Goal: Task Accomplishment & Management: Use online tool/utility

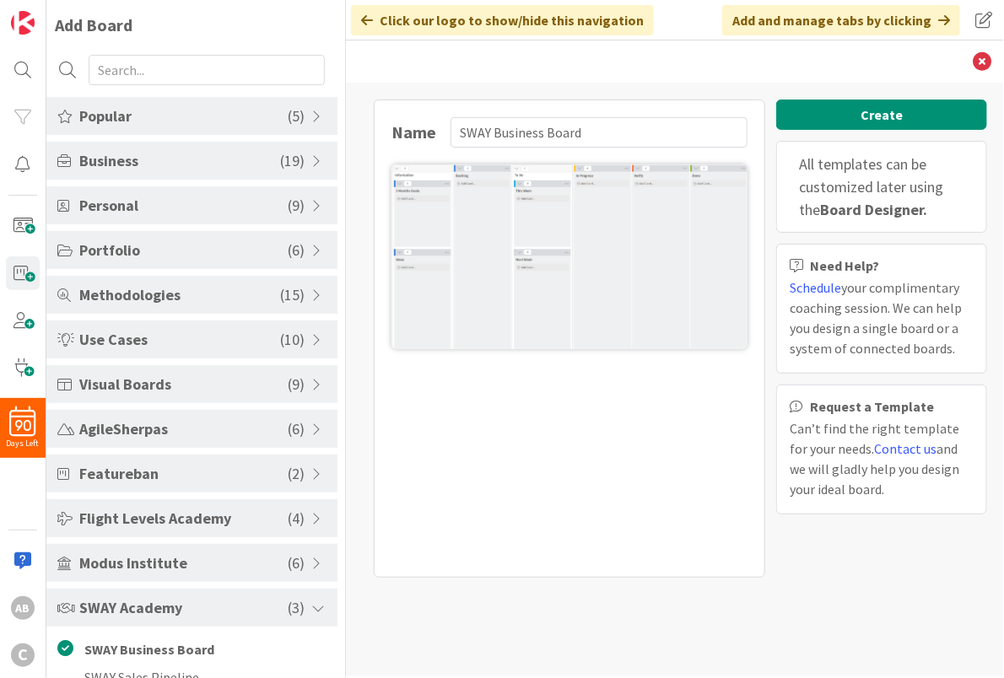
scroll to position [51, 0]
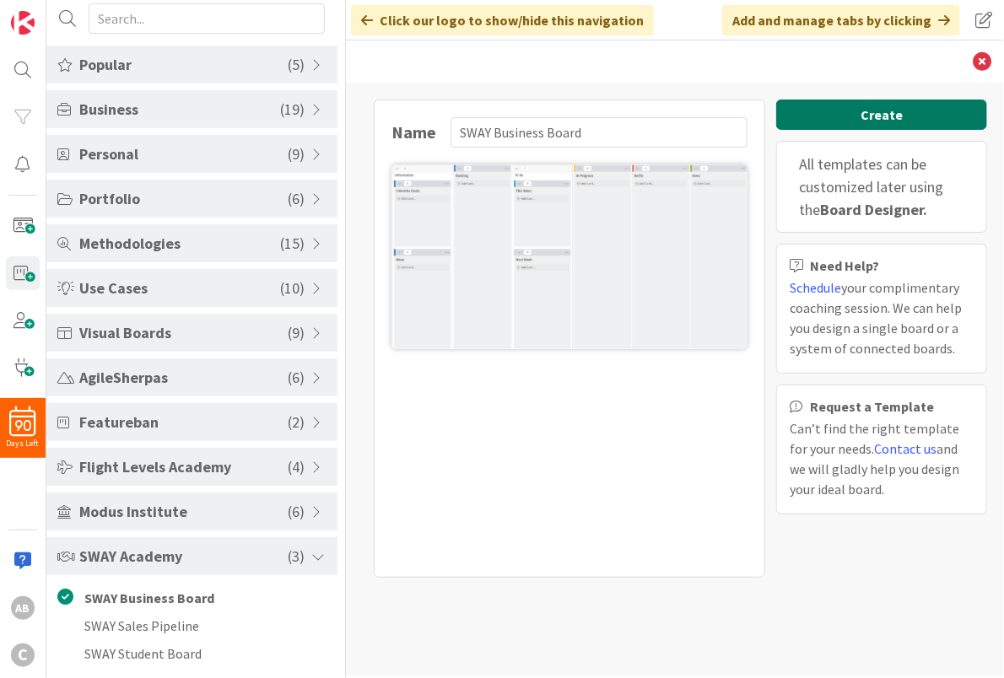
click at [888, 112] on button "Create" at bounding box center [881, 115] width 211 height 30
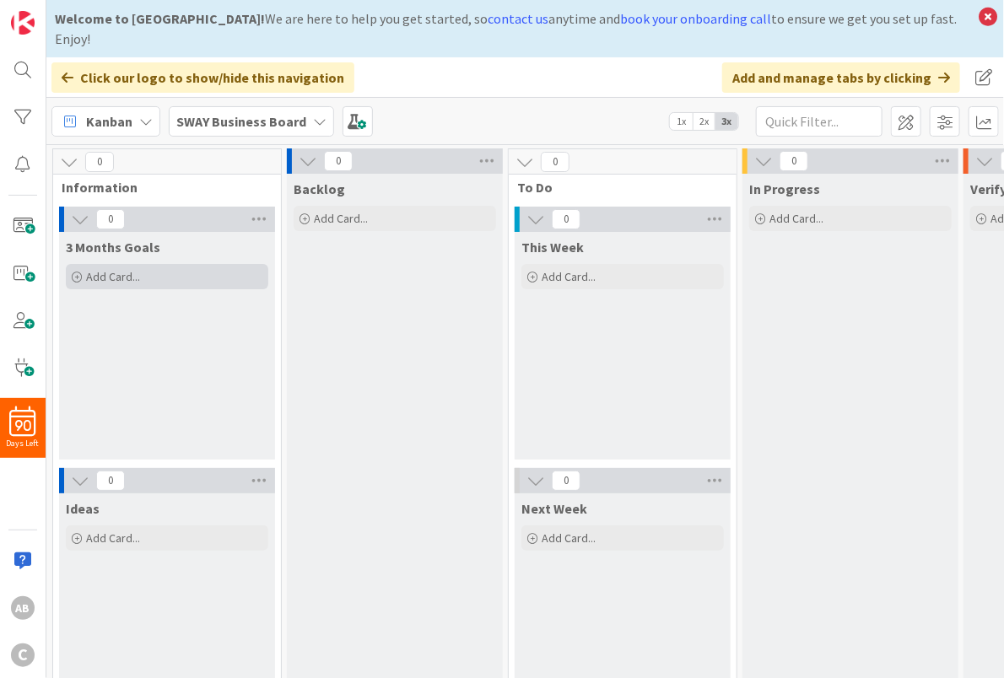
click at [107, 269] on span "Add Card..." at bounding box center [113, 276] width 54 height 15
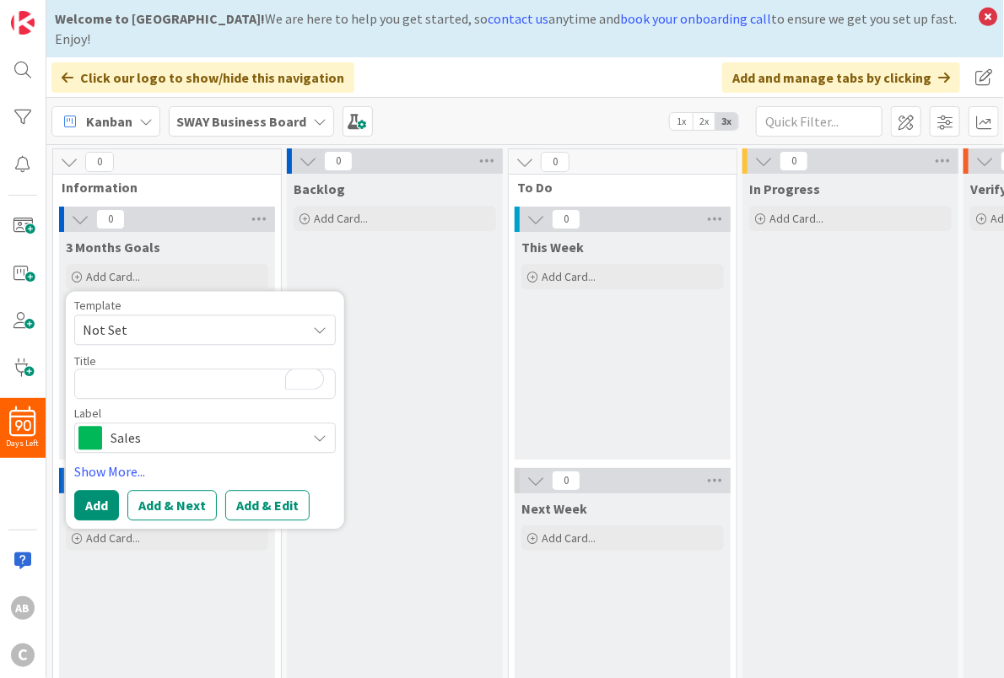
type textarea "x"
type textarea "G"
type textarea "x"
type textarea "Go"
type textarea "x"
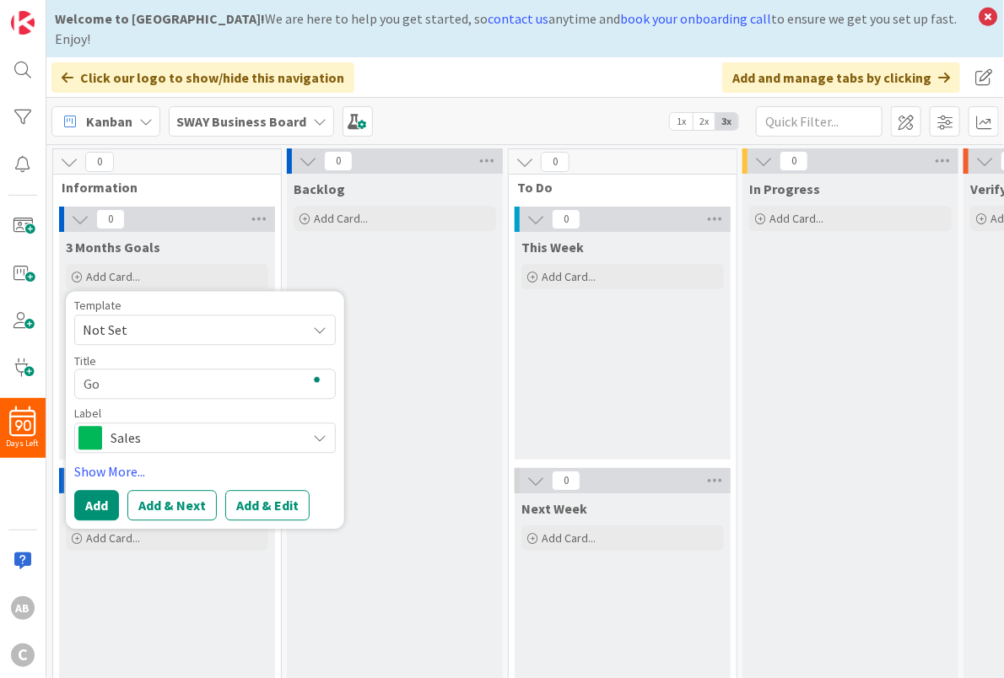
type textarea "[GEOGRAPHIC_DATA]"
type textarea "x"
type textarea "Goal"
type textarea "x"
type textarea "Goals"
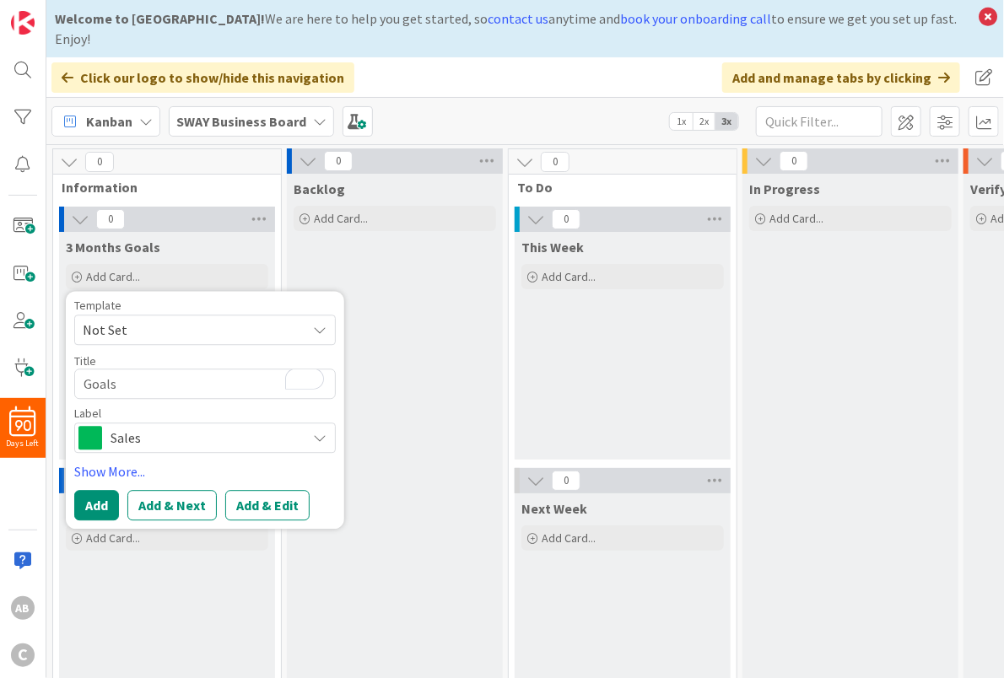
type textarea "x"
type textarea "Goals"
click at [129, 319] on span "Not Set" at bounding box center [188, 330] width 211 height 22
click at [193, 319] on span "Not Set" at bounding box center [188, 330] width 211 height 22
click at [112, 462] on link "Show More..." at bounding box center [205, 472] width 262 height 20
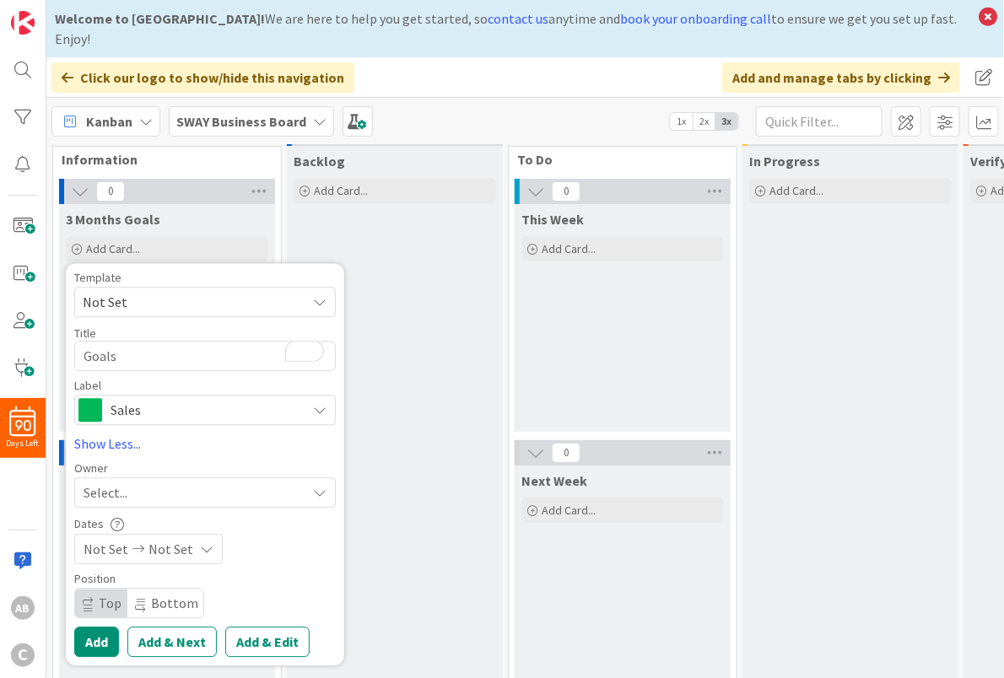
scroll to position [51, 0]
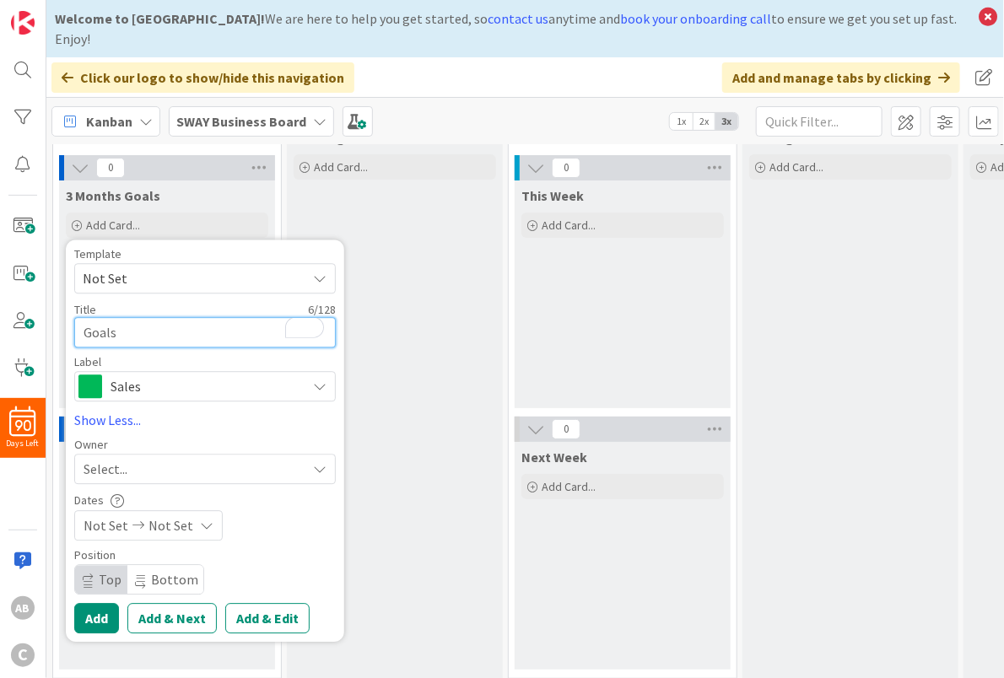
click at [128, 317] on textarea "Goals" at bounding box center [205, 332] width 262 height 30
type textarea "x"
type textarea "Goals C"
type textarea "x"
type textarea "Goals Cr"
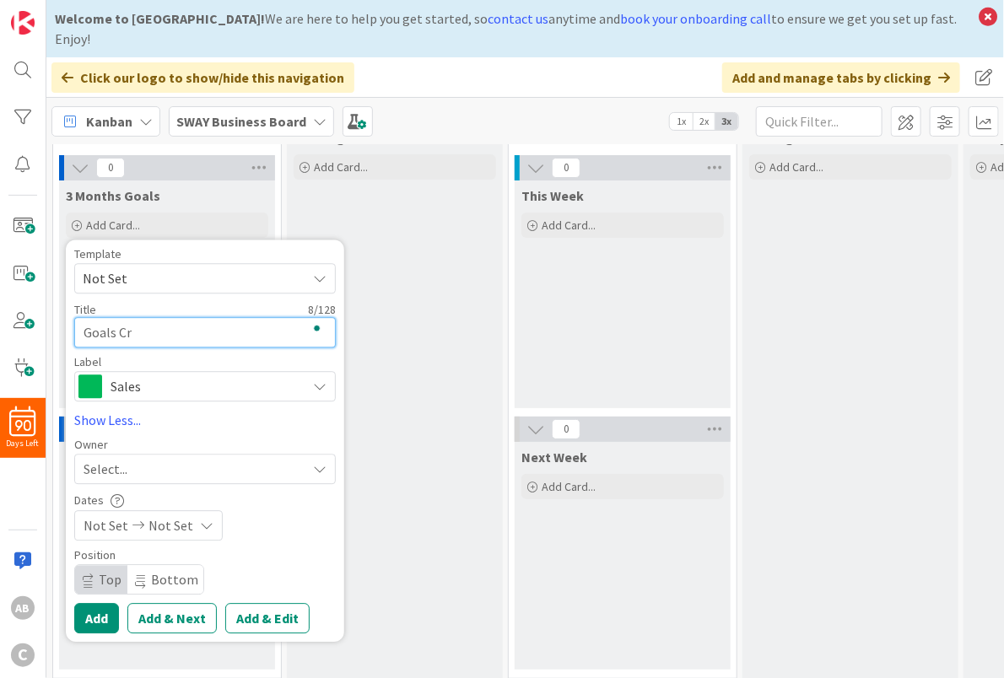
type textarea "x"
type textarea "Goals Cre"
type textarea "x"
type textarea "Goals Crea"
type textarea "x"
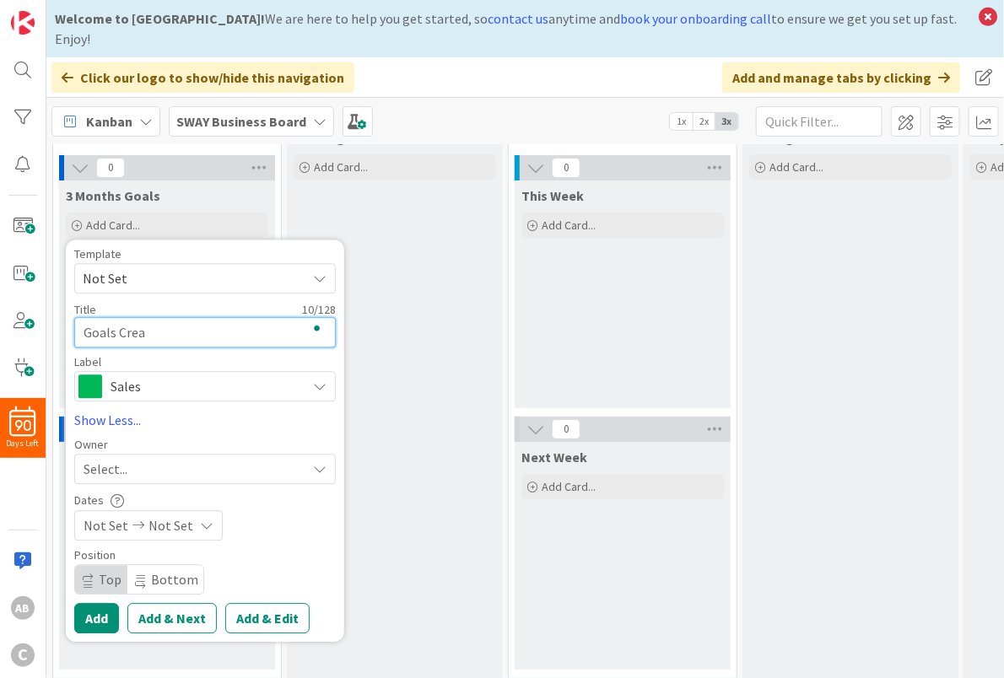
type textarea "Goals Creat"
type textarea "x"
type textarea "Goals Create"
type textarea "x"
type textarea "Goals Create"
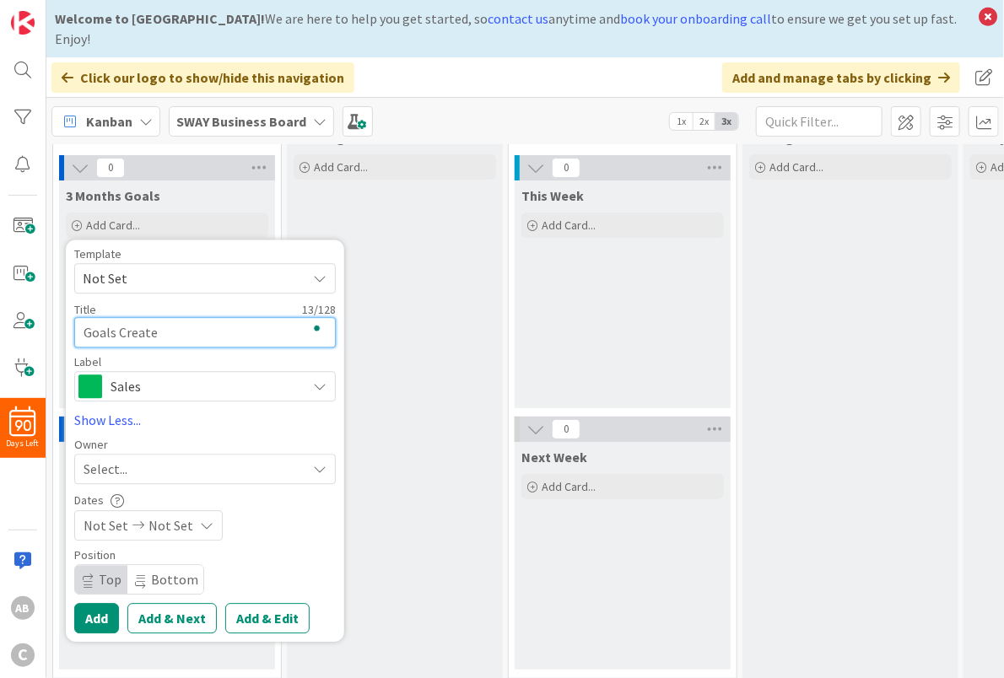
type textarea "x"
type textarea "Goals Create S"
type textarea "x"
type textarea "Goals Create Sa"
type textarea "x"
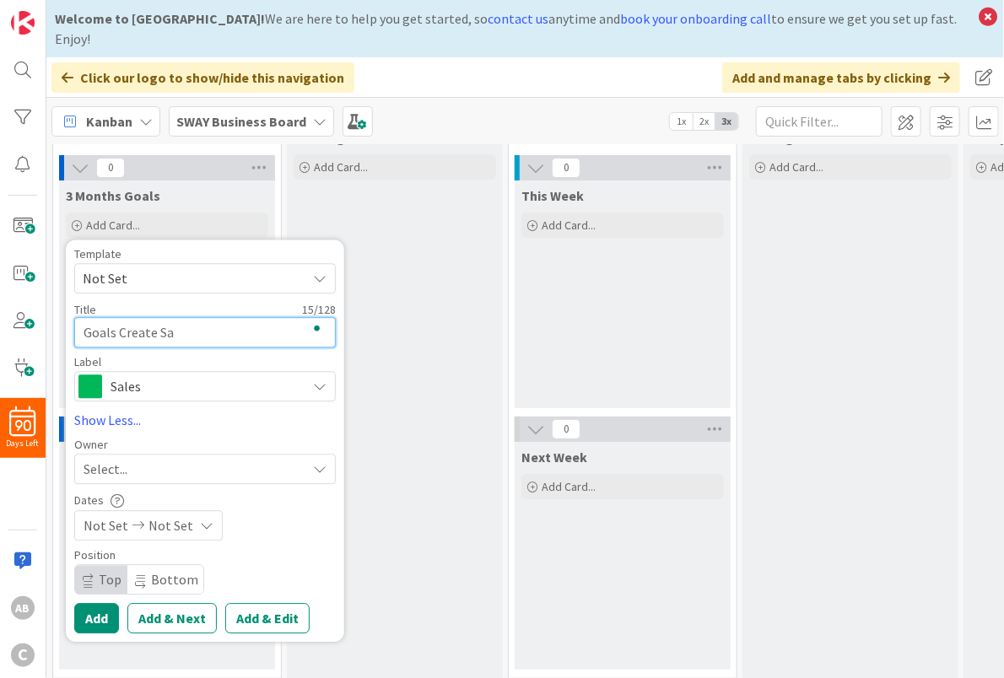
type textarea "Goals Create [PERSON_NAME]"
type textarea "x"
type textarea "Goals Create Sale"
type textarea "x"
type textarea "Goals Create Sales"
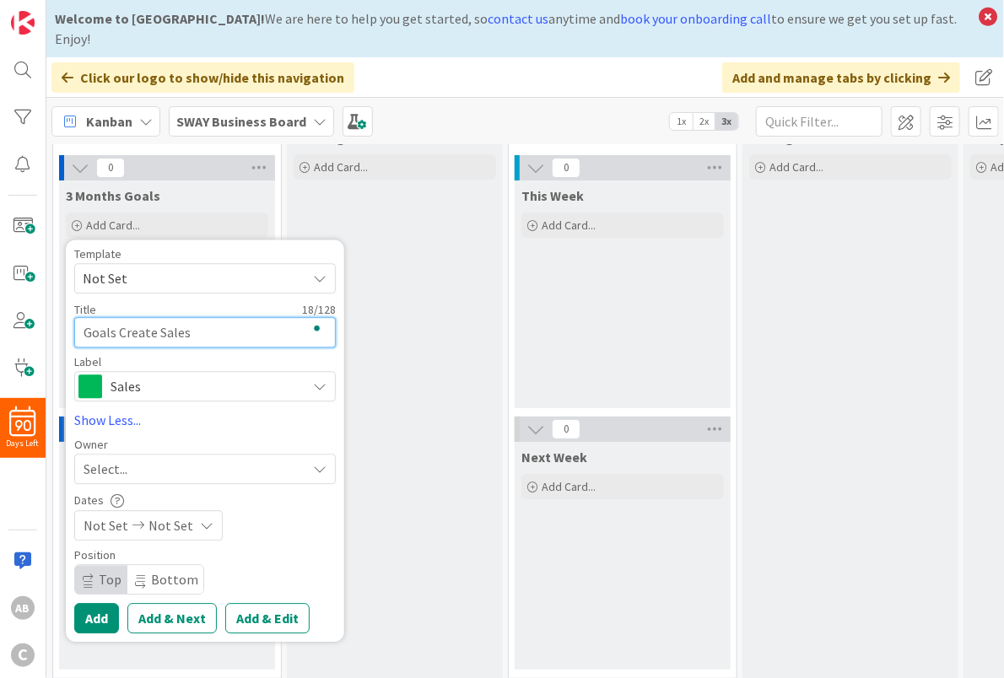
type textarea "x"
type textarea "Goals Create Sales"
type textarea "x"
type textarea "Goals Create Sales F"
type textarea "x"
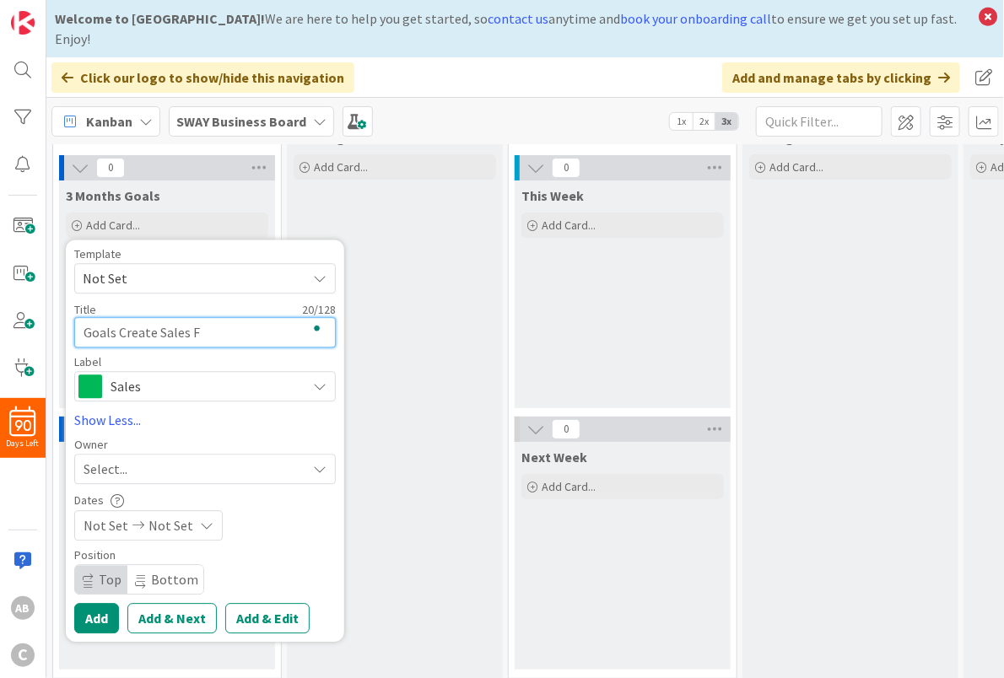
type textarea "Goals Create Sales Fu"
type textarea "x"
type textarea "Goals Create Sales Fun"
type textarea "x"
type textarea "Goals Create Sales Funn"
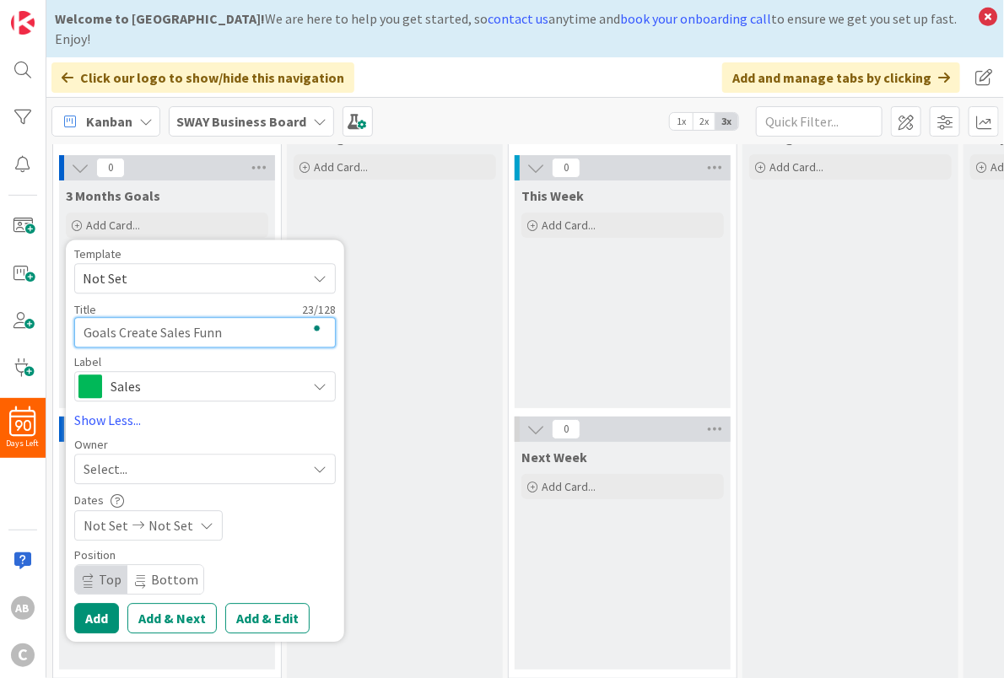
type textarea "x"
type textarea "Goals Create Sales Funne"
type textarea "x"
type textarea "Goals Create Sales Funnel"
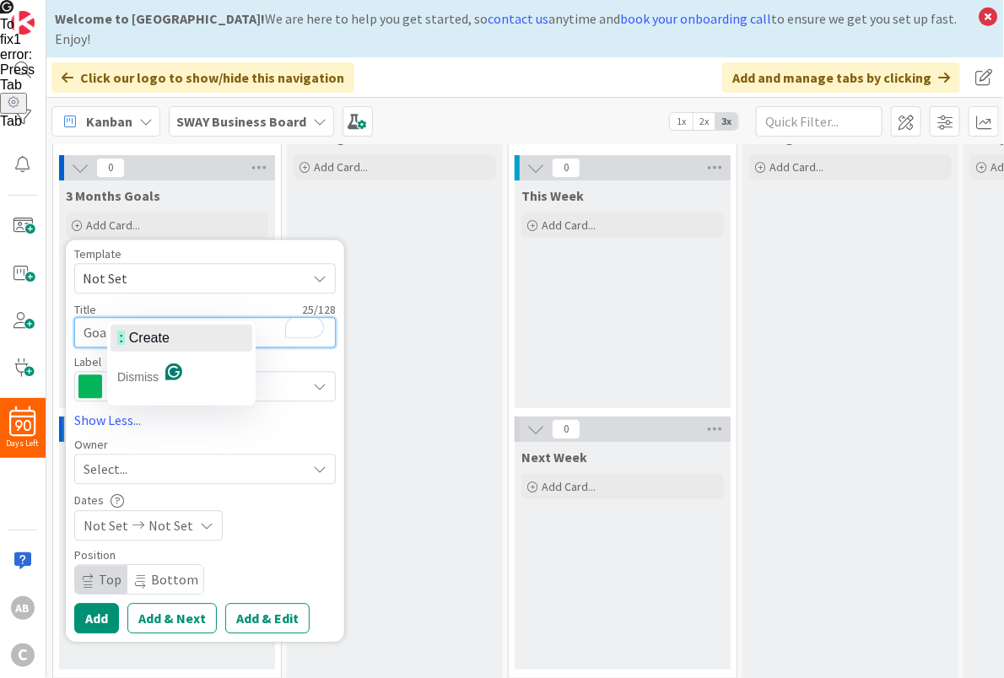
click at [138, 331] on span "Create" at bounding box center [149, 338] width 40 height 14
type textarea "x"
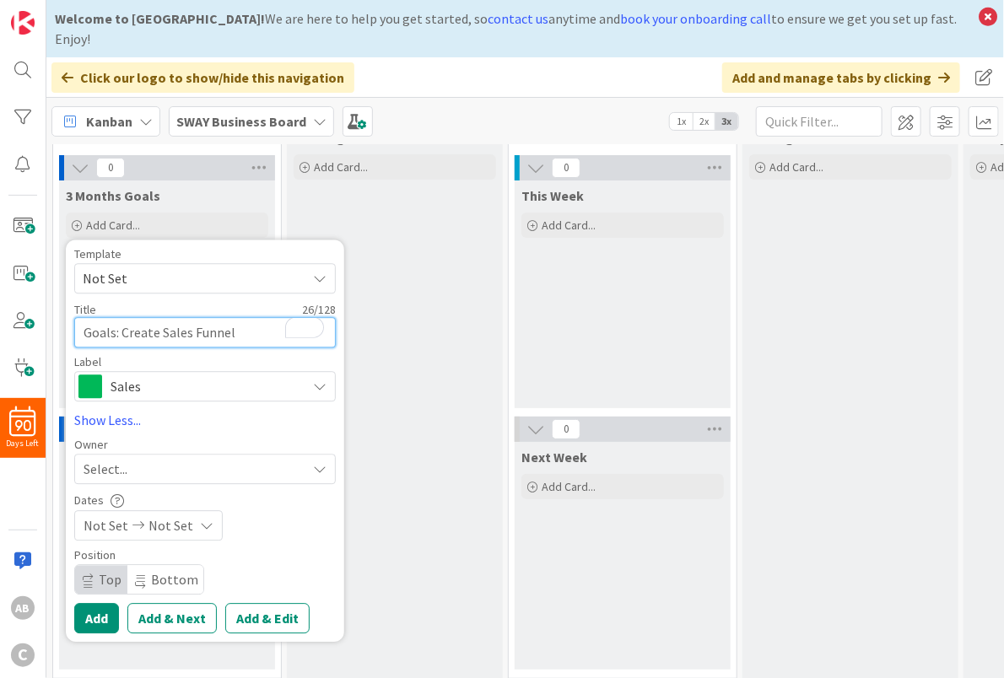
type textarea "Goals: Create Sales Funnel"
click at [156, 375] on span "Sales" at bounding box center [204, 387] width 187 height 24
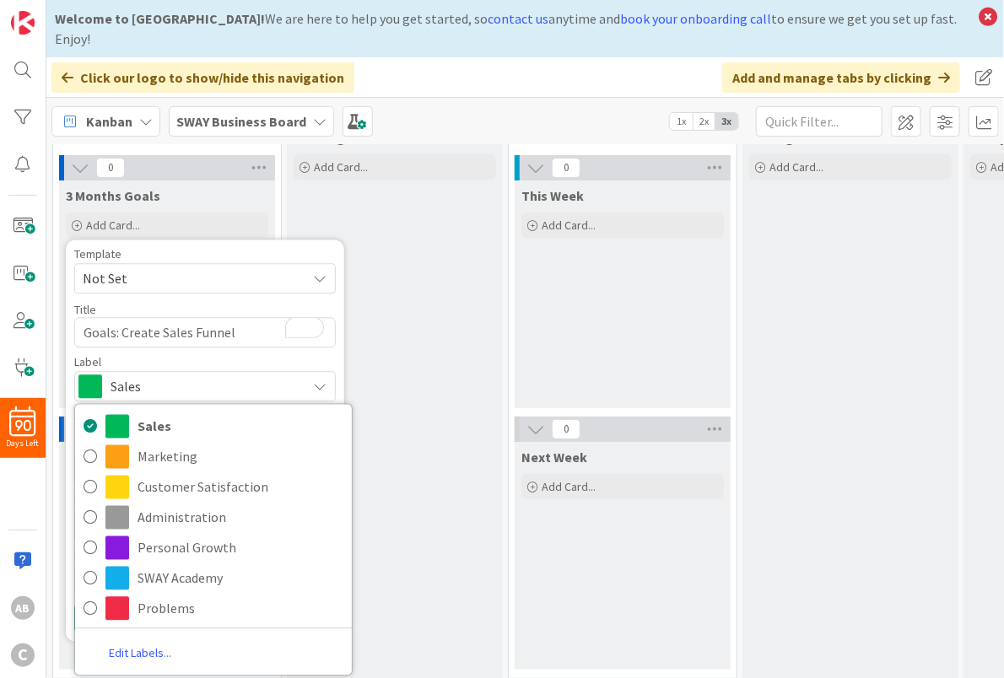
click at [386, 324] on div "Backlog Add Card..." at bounding box center [395, 400] width 216 height 557
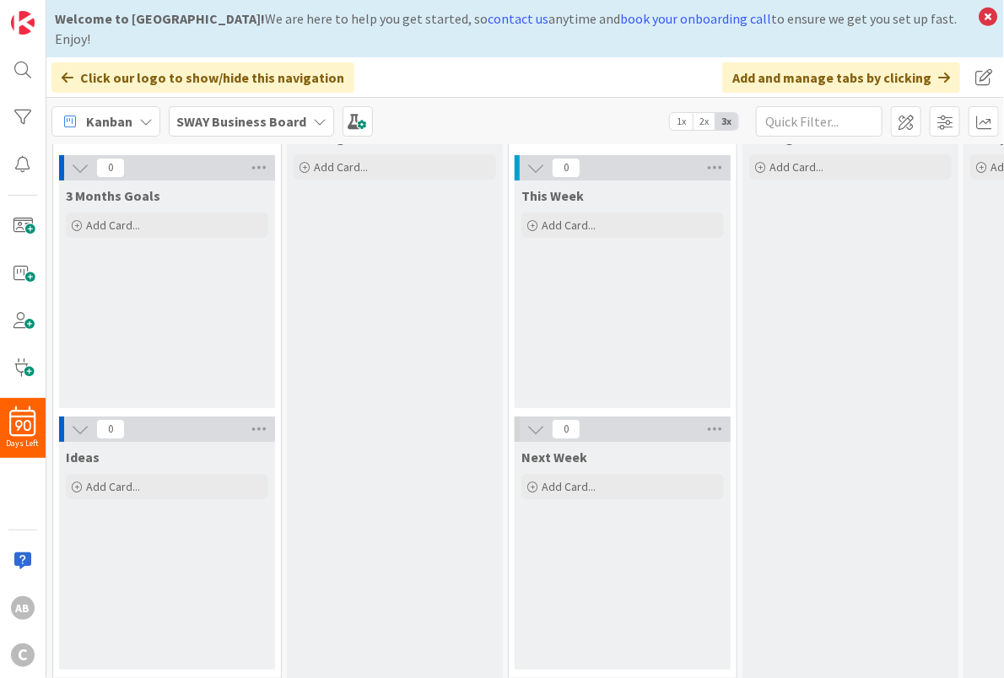
click at [246, 113] on b "SWAY Business Board" at bounding box center [241, 121] width 130 height 17
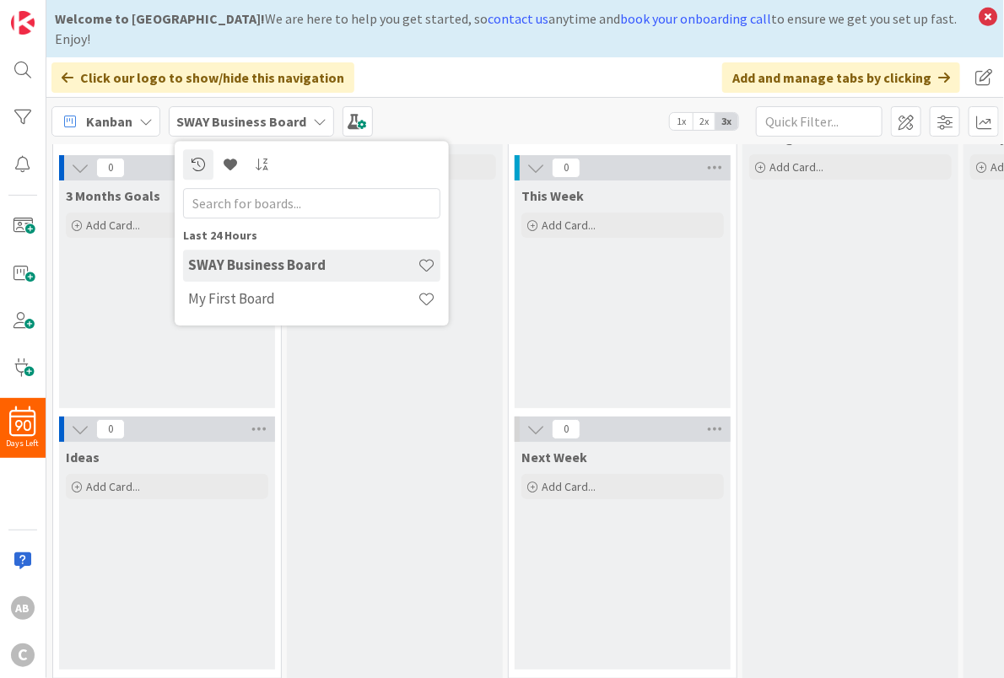
click at [229, 257] on h4 "SWAY Business Board" at bounding box center [302, 265] width 229 height 17
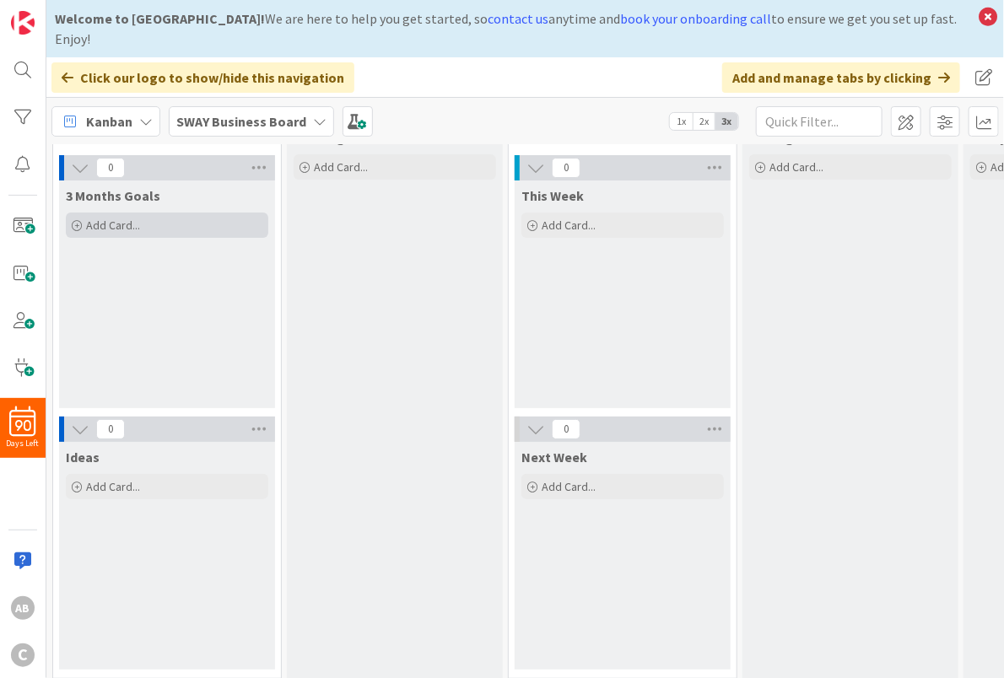
click at [118, 218] on span "Add Card..." at bounding box center [113, 225] width 54 height 15
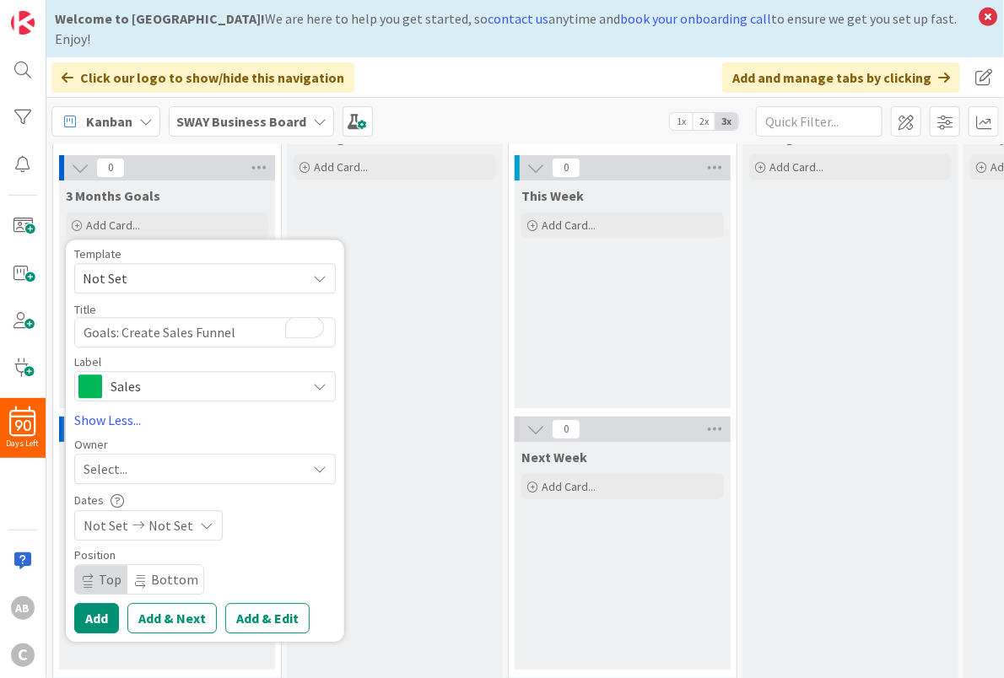
click at [136, 459] on div "Select..." at bounding box center [195, 469] width 223 height 20
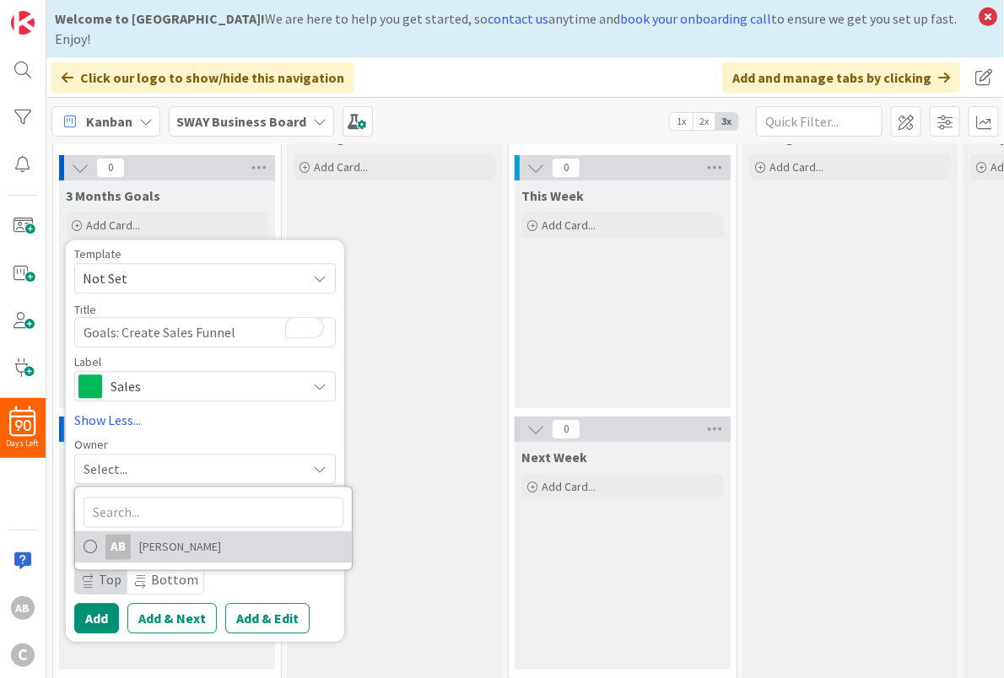
click at [170, 535] on span "[PERSON_NAME]" at bounding box center [180, 547] width 82 height 25
type textarea "x"
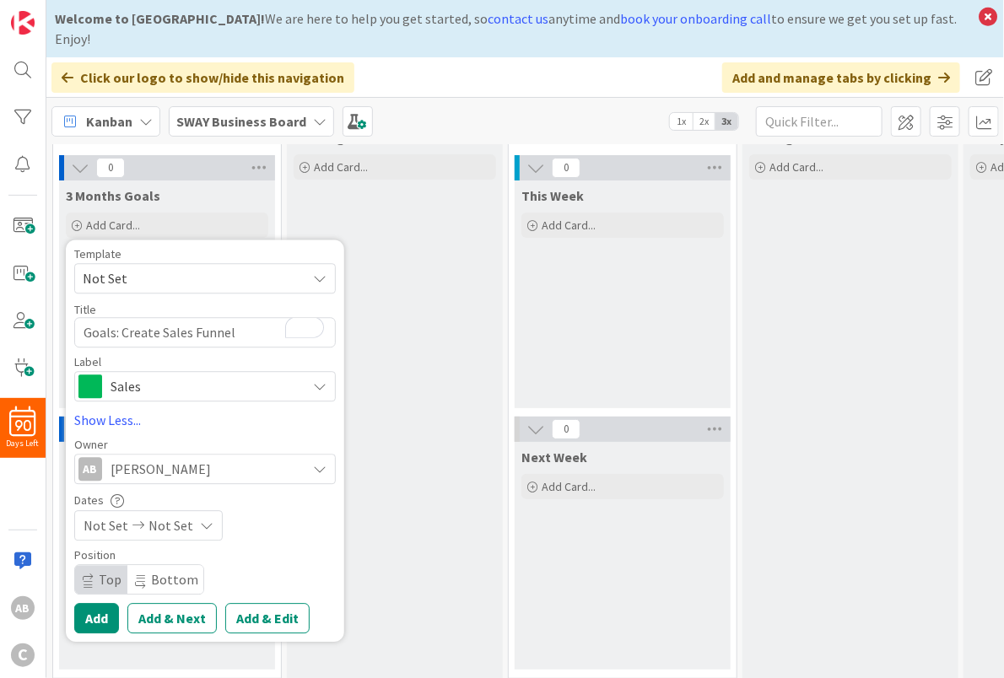
click at [144, 267] on span "Not Set" at bounding box center [188, 278] width 211 height 22
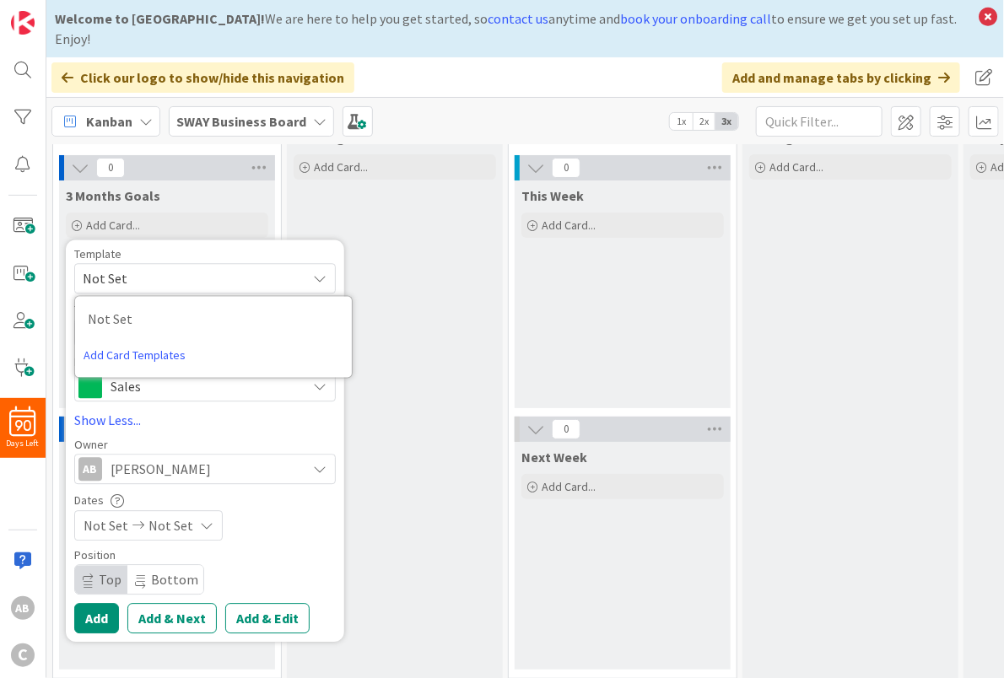
click at [260, 248] on div "Template" at bounding box center [205, 254] width 262 height 12
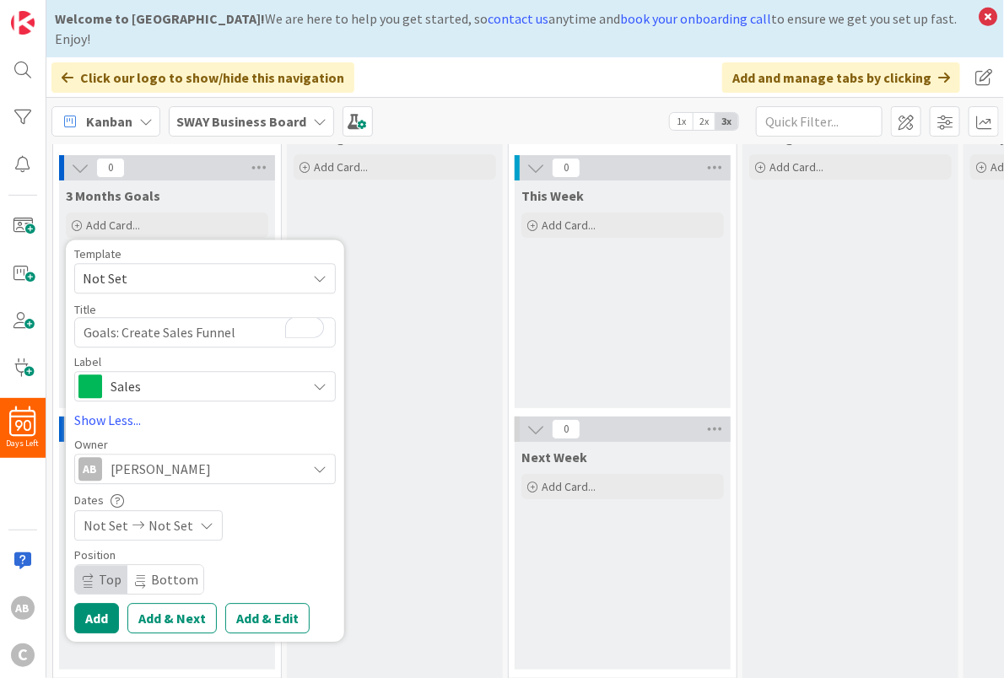
click at [117, 516] on span "Not Set" at bounding box center [106, 526] width 45 height 20
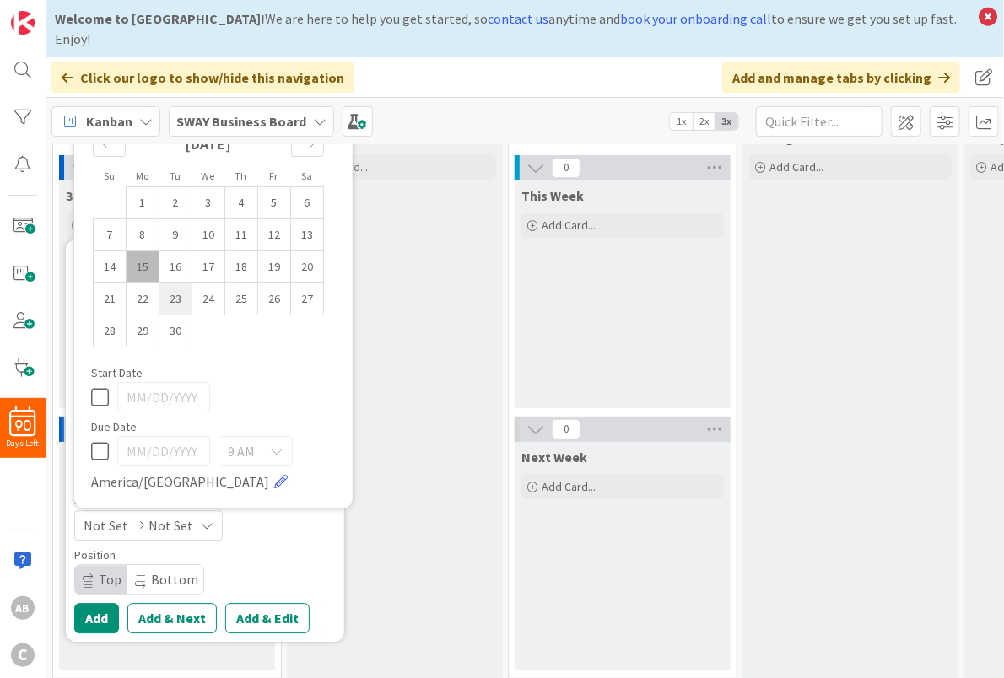
click at [175, 283] on td "23" at bounding box center [175, 299] width 33 height 32
type input "[DATE]"
type textarea "x"
click at [97, 441] on icon at bounding box center [100, 451] width 18 height 20
type input "[DATE]"
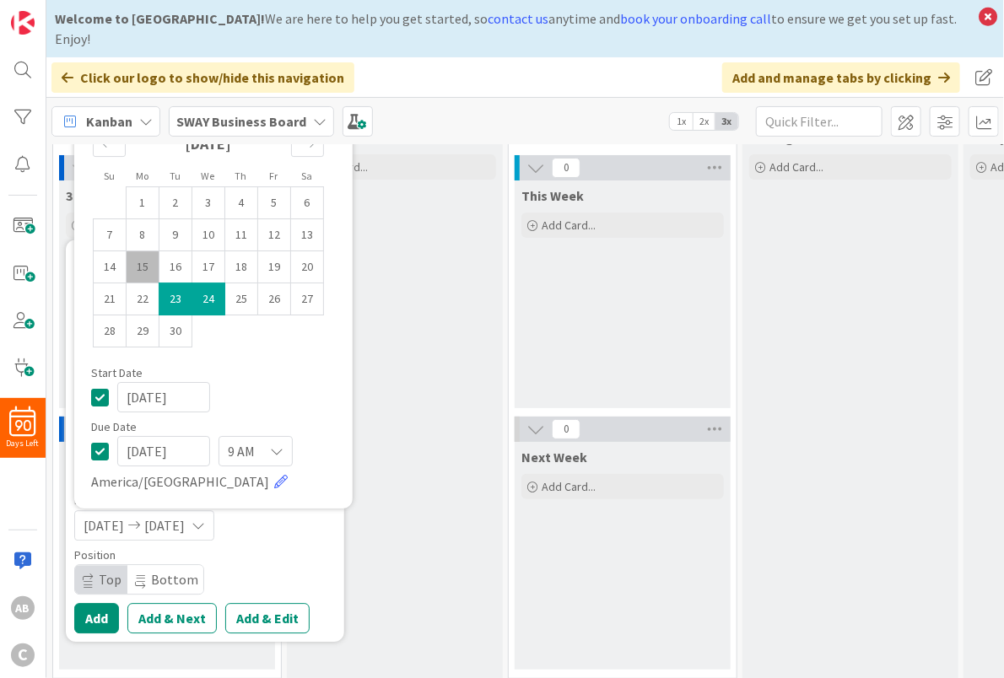
type textarea "x"
click at [95, 603] on button "Add" at bounding box center [96, 618] width 45 height 30
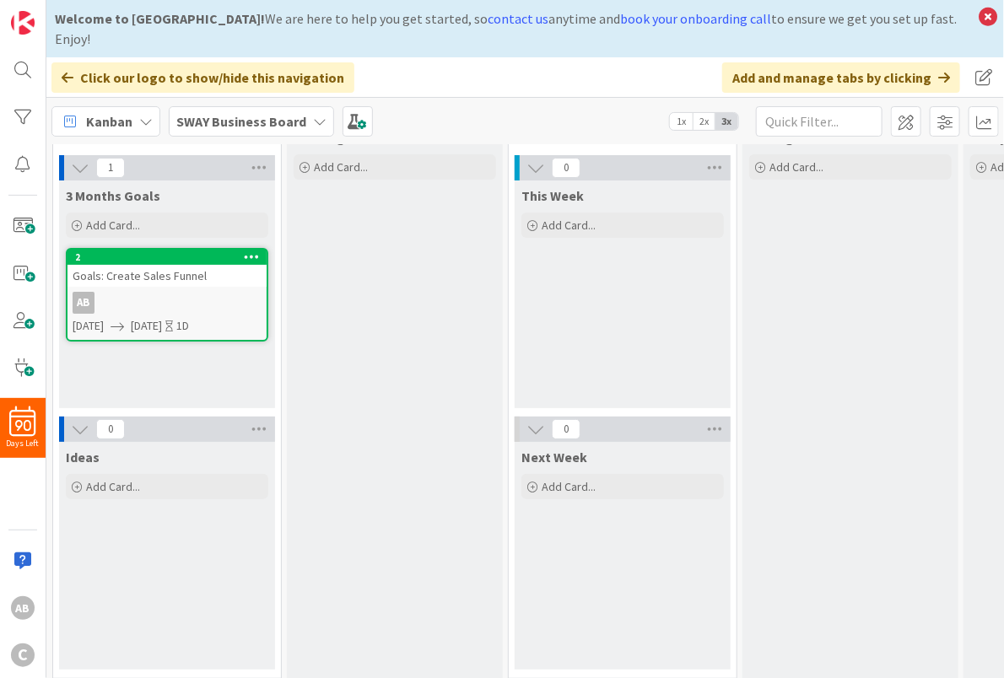
click at [314, 115] on icon at bounding box center [319, 121] width 13 height 13
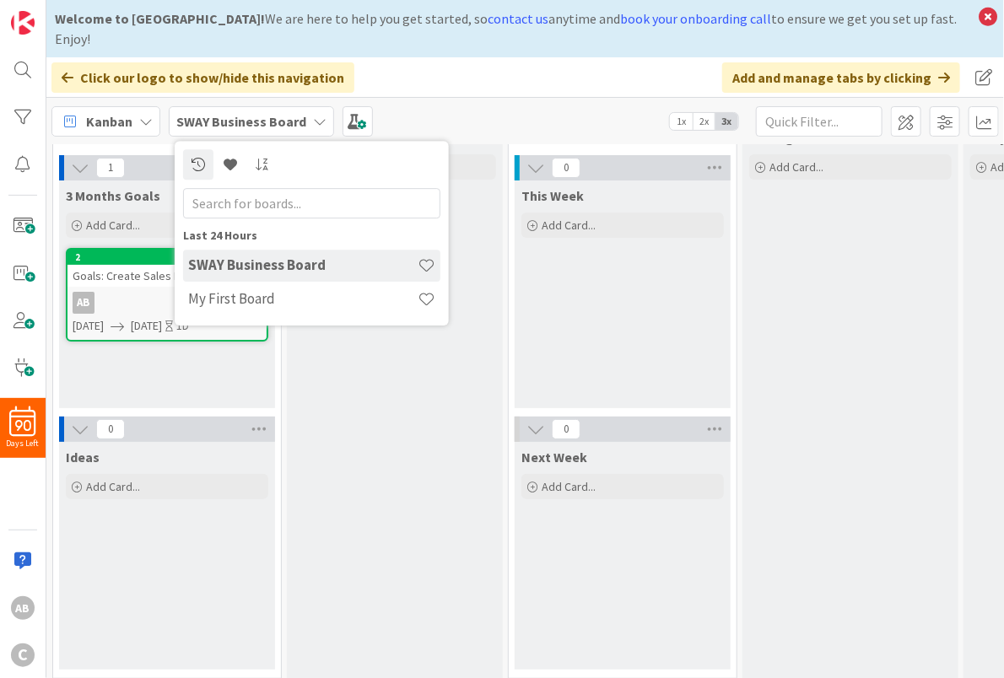
click at [457, 57] on div "Click our logo to show/hide this navigation Add and manage tabs by clicking" at bounding box center [525, 77] width 958 height 40
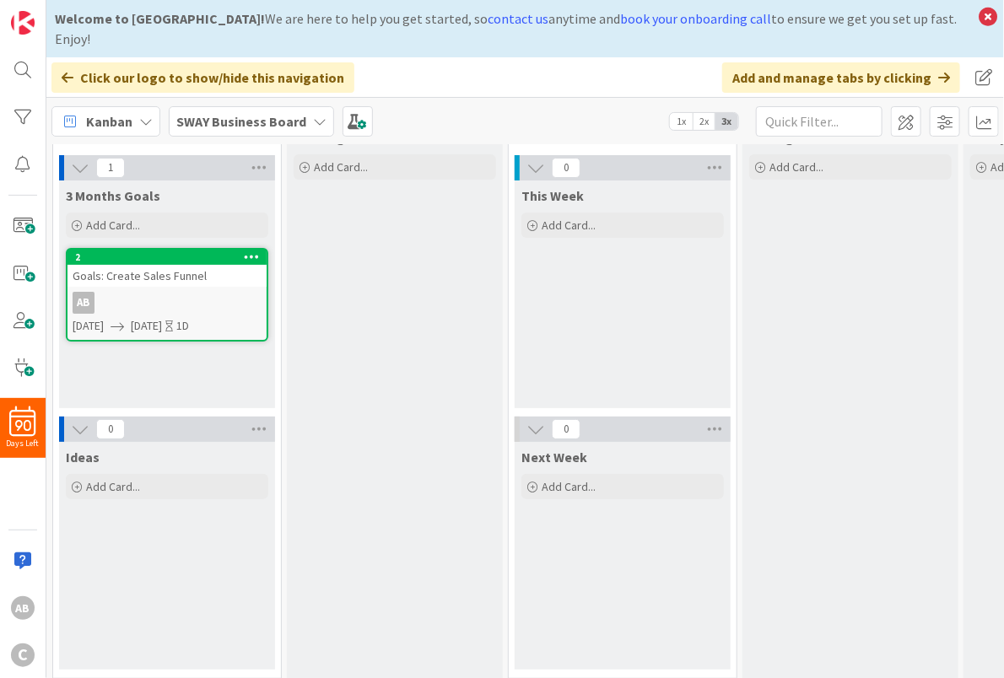
click at [314, 115] on icon at bounding box center [319, 121] width 13 height 13
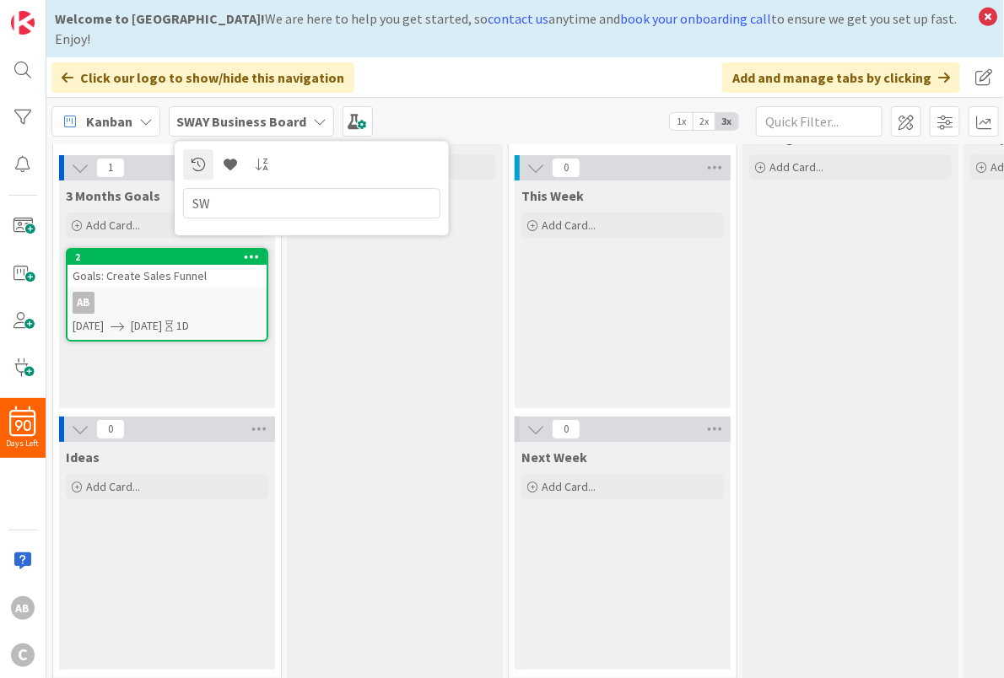
type input "S"
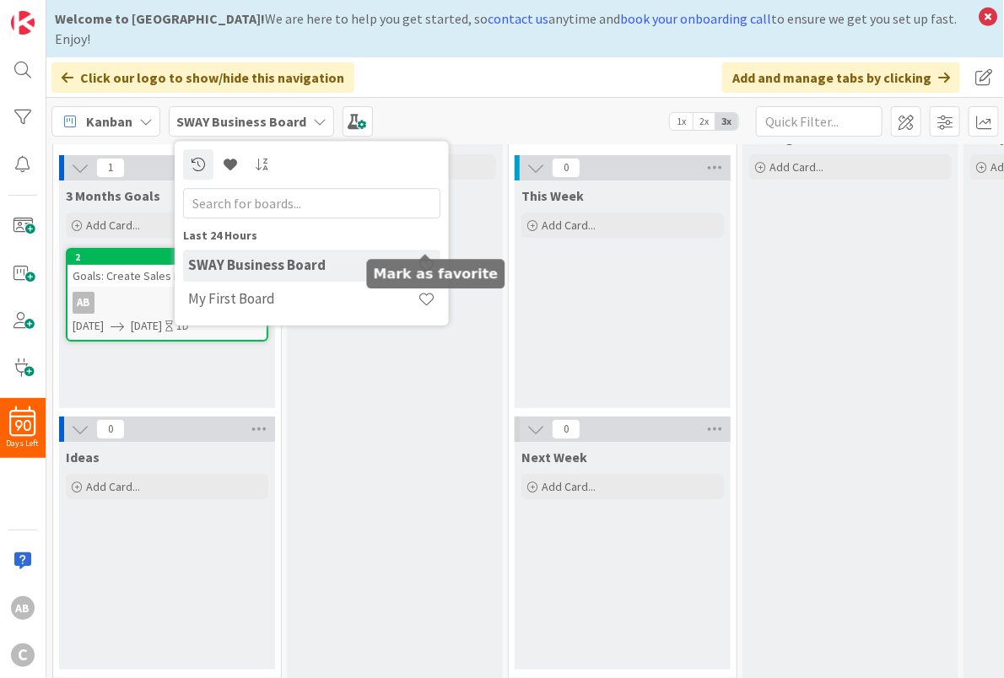
click at [431, 256] on span at bounding box center [427, 265] width 18 height 18
click at [138, 327] on div "3 Months Goals Add Card... Template Not Set Not Set Add Card Templates Title 0 …" at bounding box center [167, 295] width 216 height 228
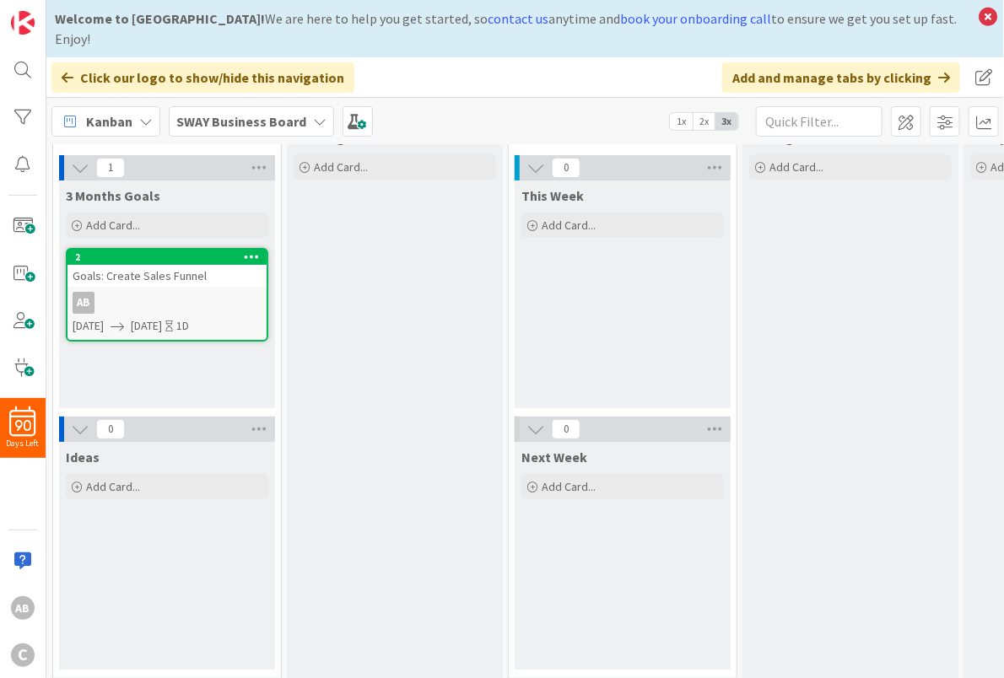
click at [253, 251] on icon at bounding box center [252, 257] width 16 height 12
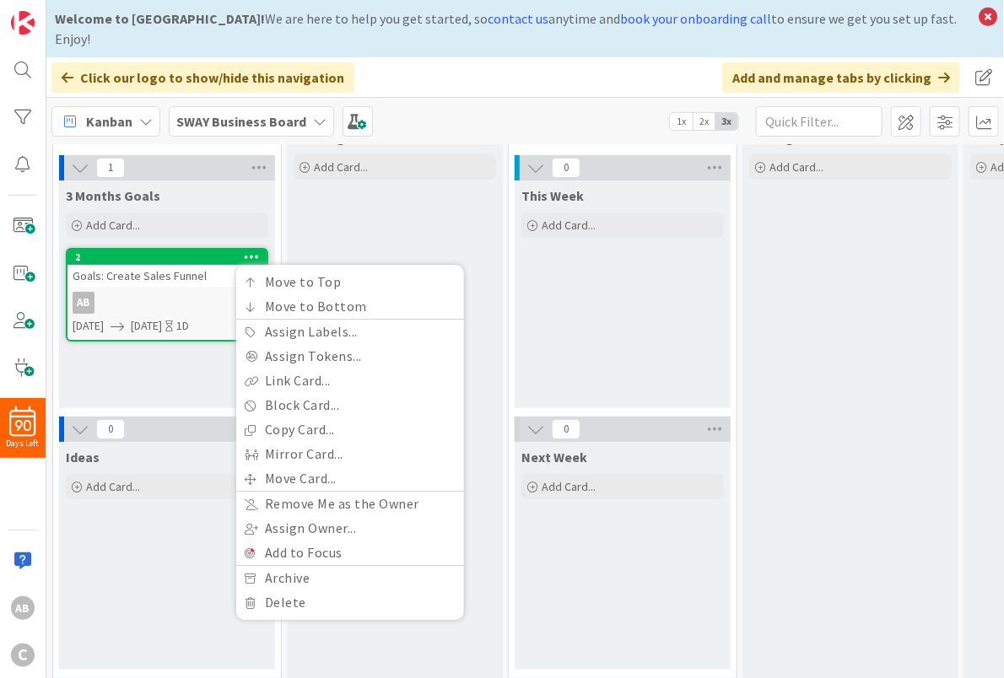
click at [121, 327] on div "3 Months Goals Add Card... Template Not Set Not Set Add Card Templates Title 0 …" at bounding box center [167, 295] width 216 height 228
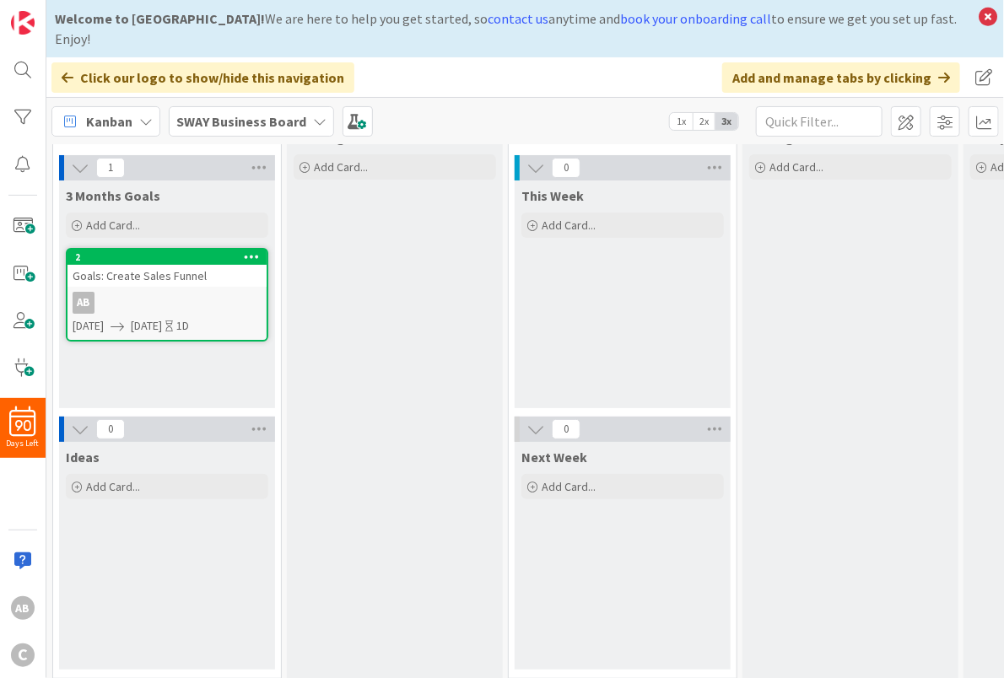
click at [314, 106] on div "SWAY Business Board" at bounding box center [251, 121] width 165 height 30
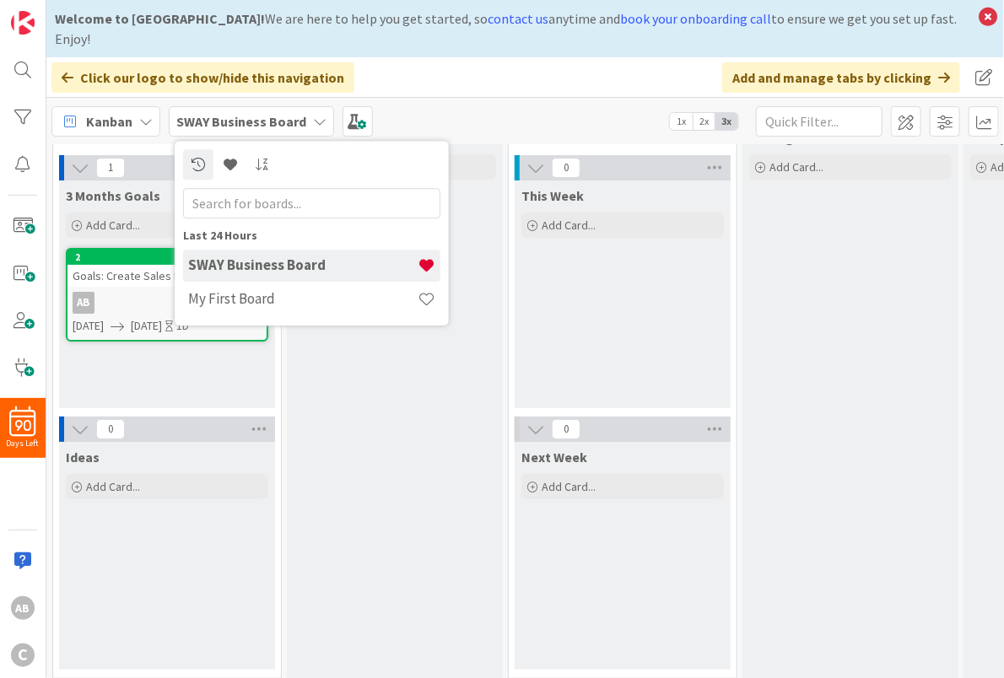
click at [145, 115] on icon at bounding box center [145, 121] width 13 height 13
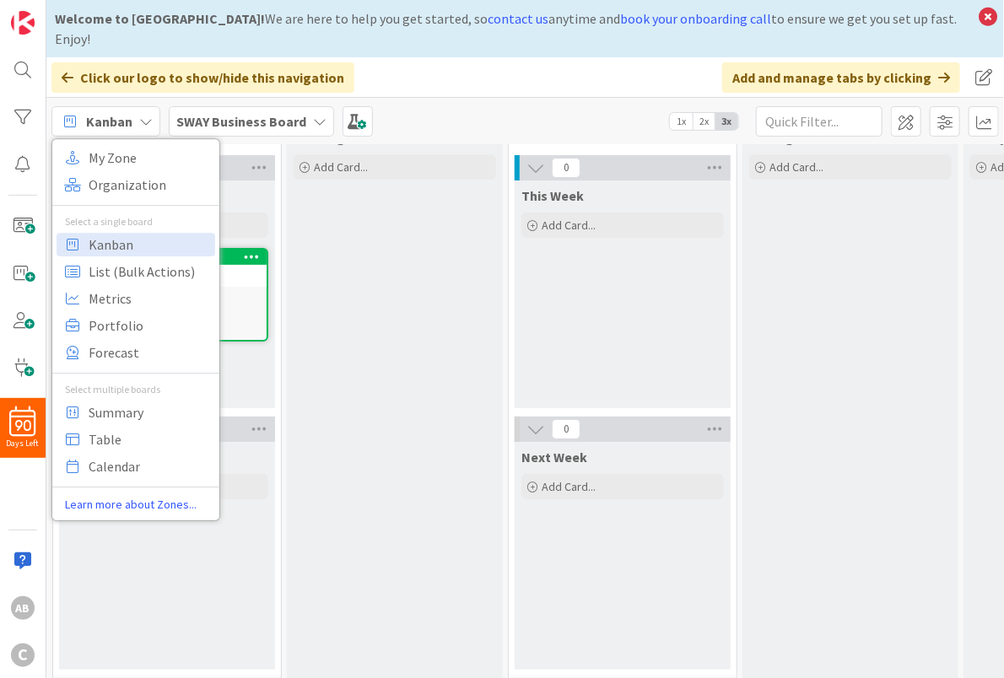
click at [423, 67] on div "Click our logo to show/hide this navigation Add and manage tabs by clicking" at bounding box center [525, 77] width 958 height 40
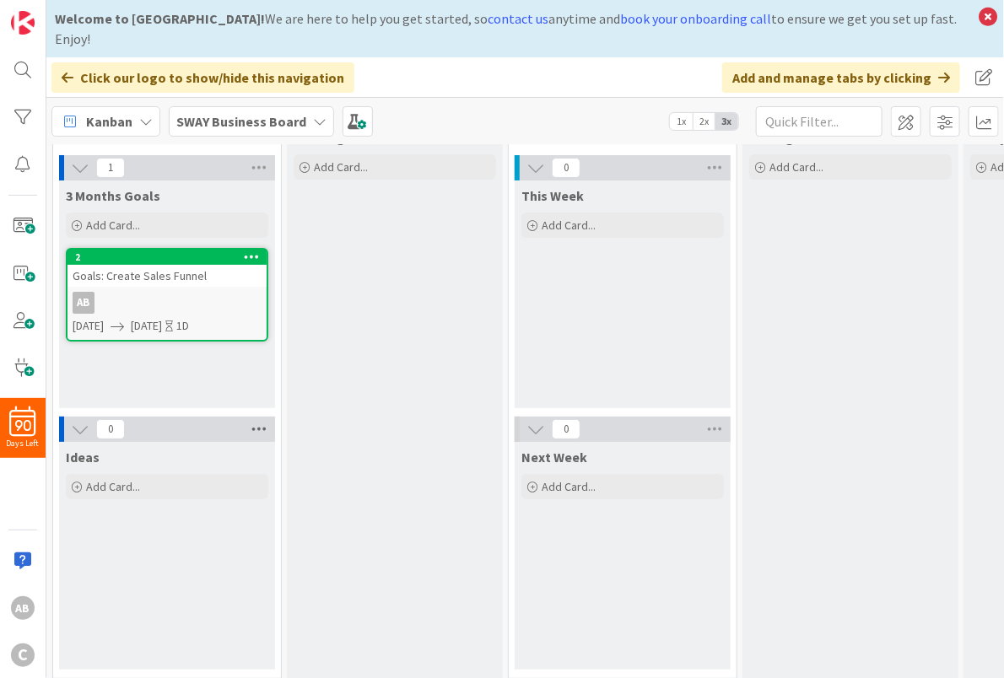
click at [258, 417] on icon at bounding box center [259, 429] width 22 height 25
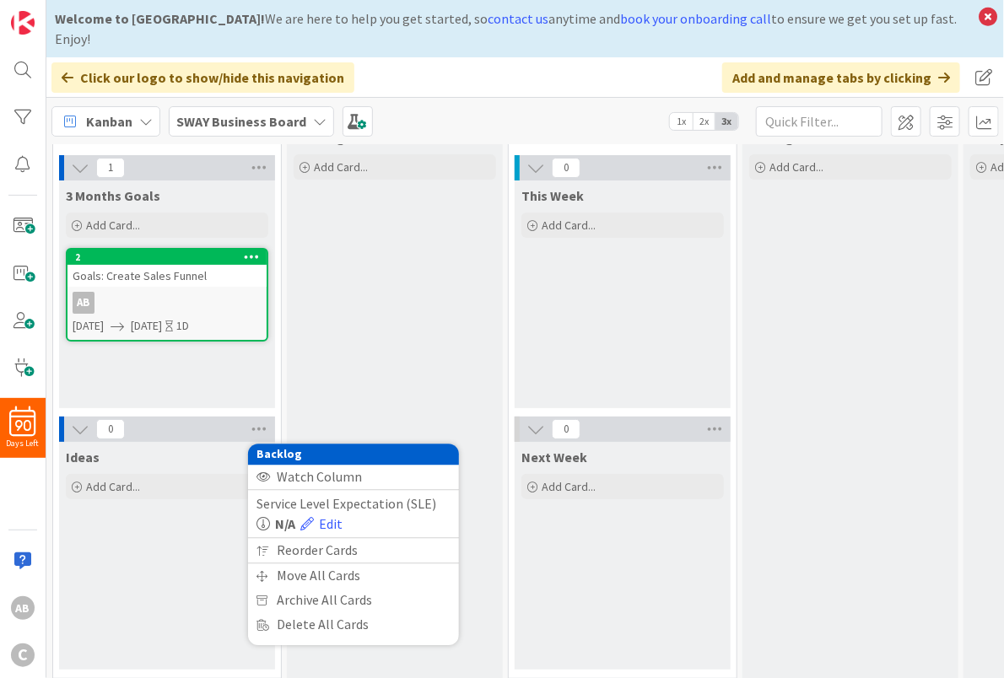
click at [178, 357] on div "3 Months Goals Add Card... Template Not Set Not Set Add Card Templates Title 0 …" at bounding box center [167, 295] width 216 height 228
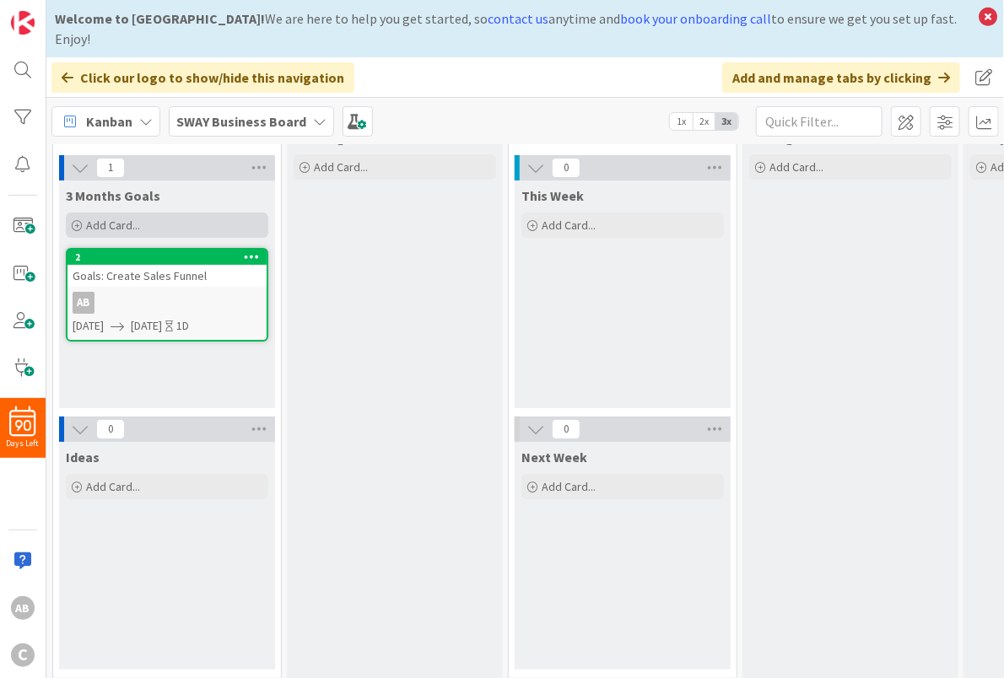
click at [116, 218] on span "Add Card..." at bounding box center [113, 225] width 54 height 15
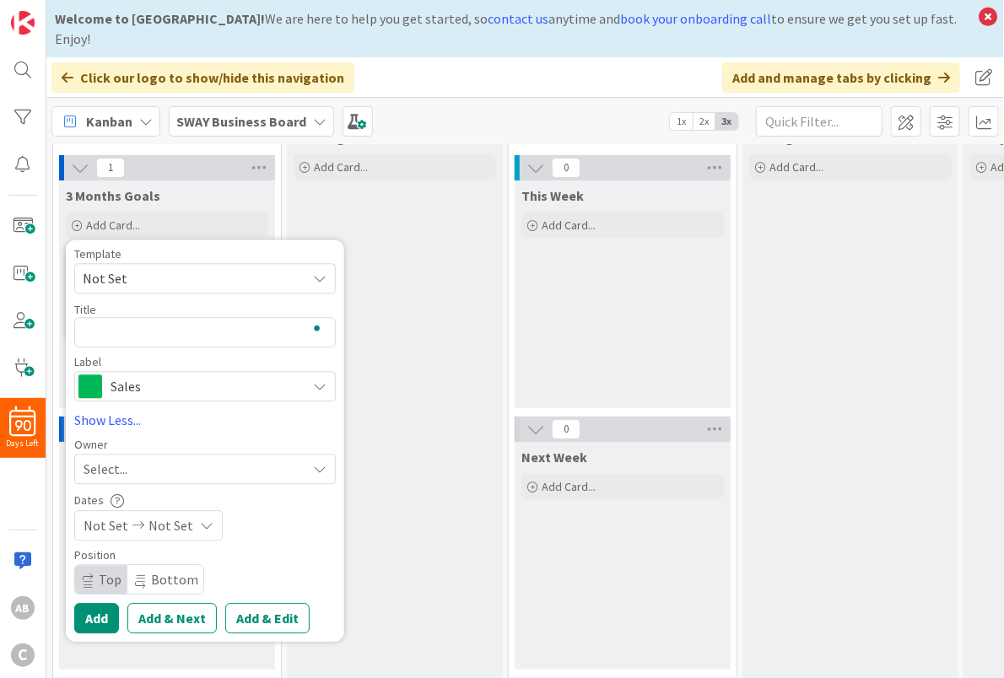
click at [218, 187] on div "3 Months Goals" at bounding box center [167, 195] width 202 height 17
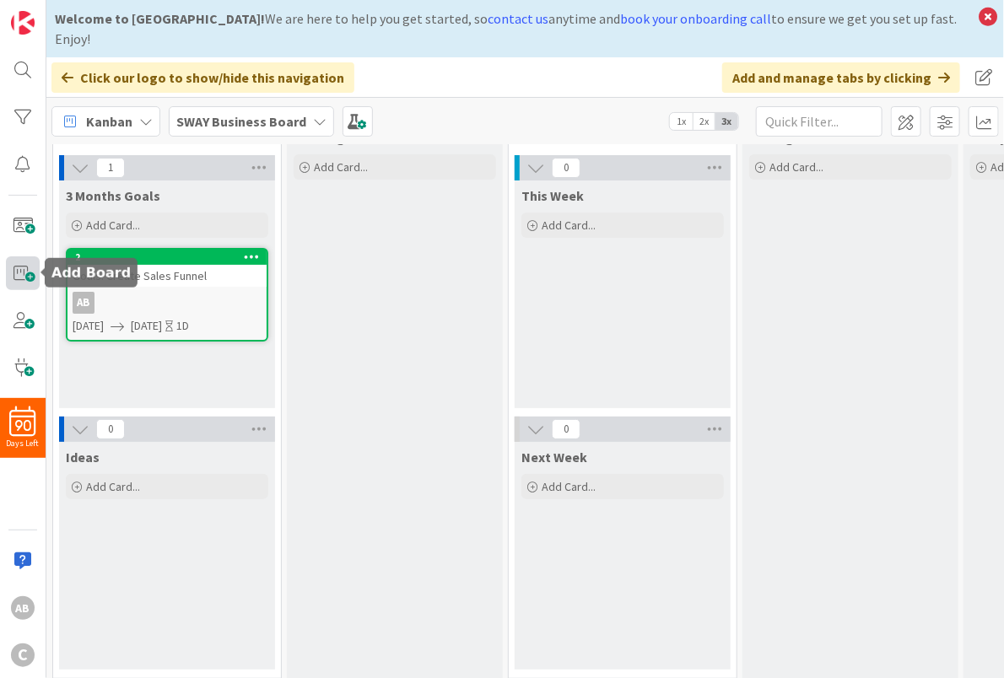
click at [28, 267] on span at bounding box center [23, 273] width 34 height 34
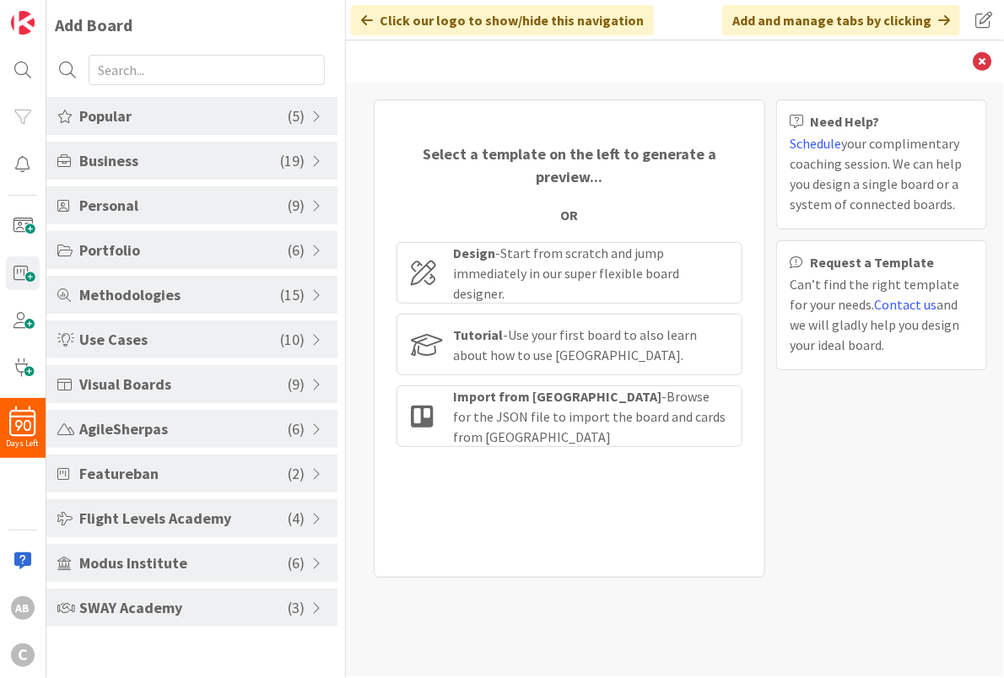
click at [316, 604] on span at bounding box center [318, 608] width 15 height 13
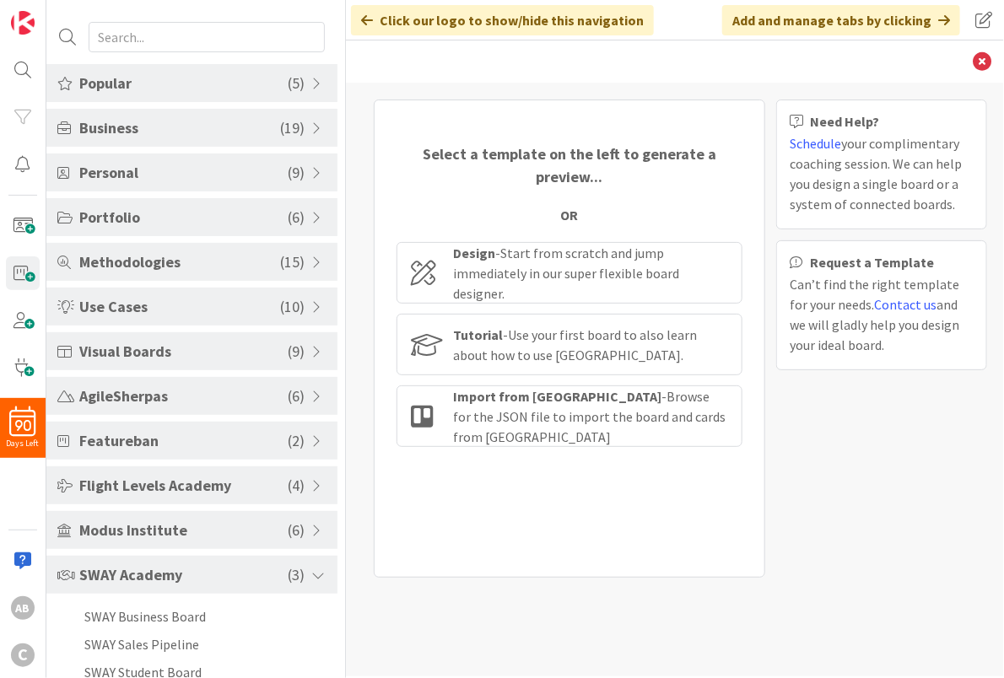
scroll to position [51, 0]
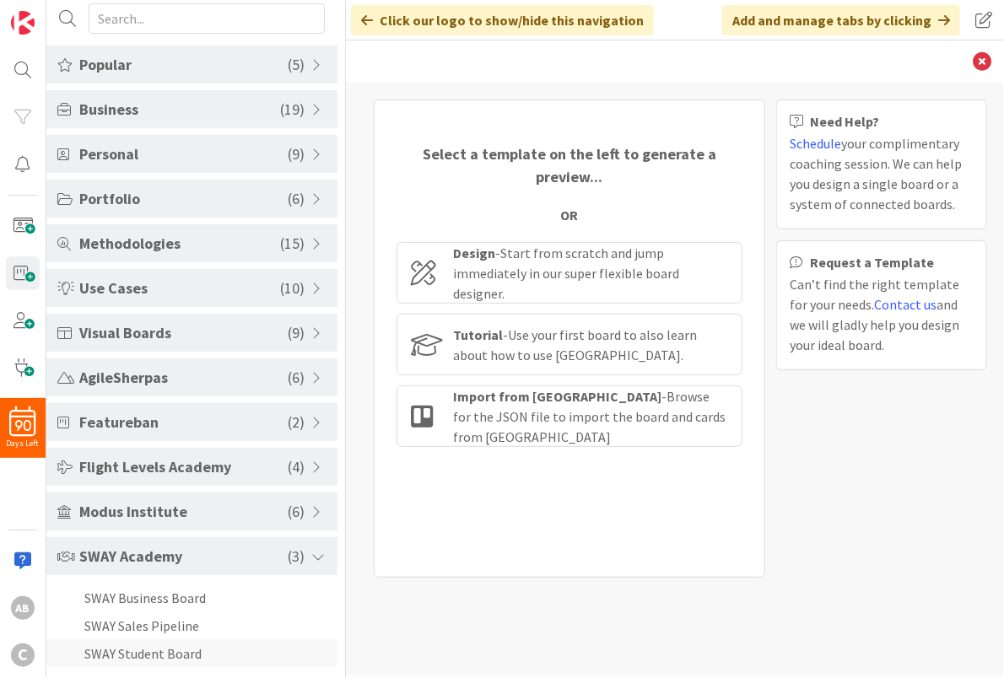
click at [159, 644] on li "SWAY Student Board" at bounding box center [191, 654] width 291 height 28
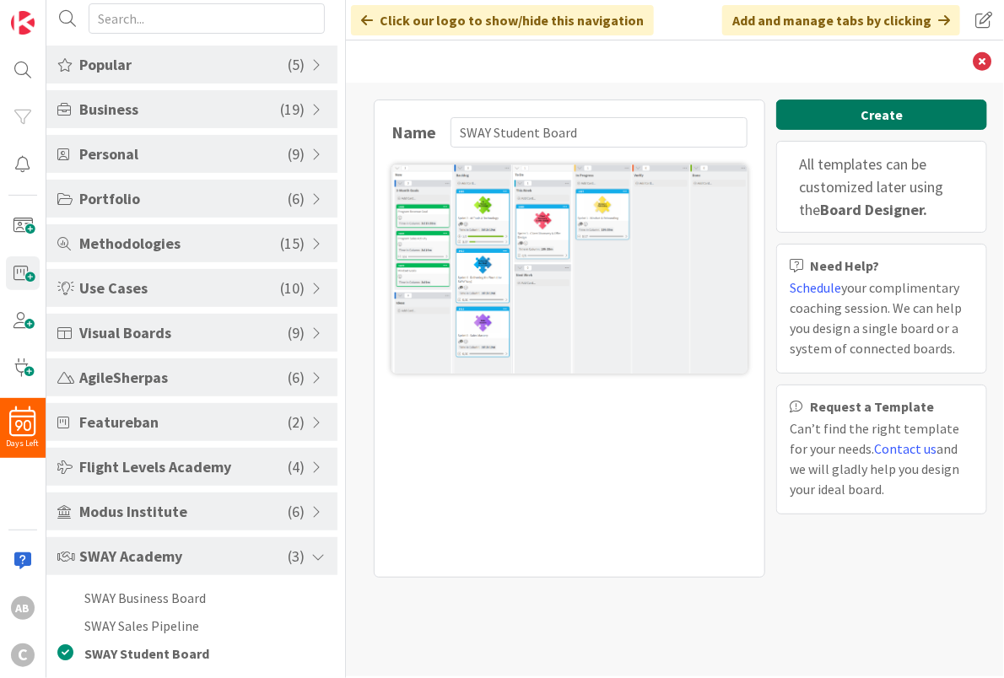
click at [923, 111] on button "Create" at bounding box center [881, 115] width 211 height 30
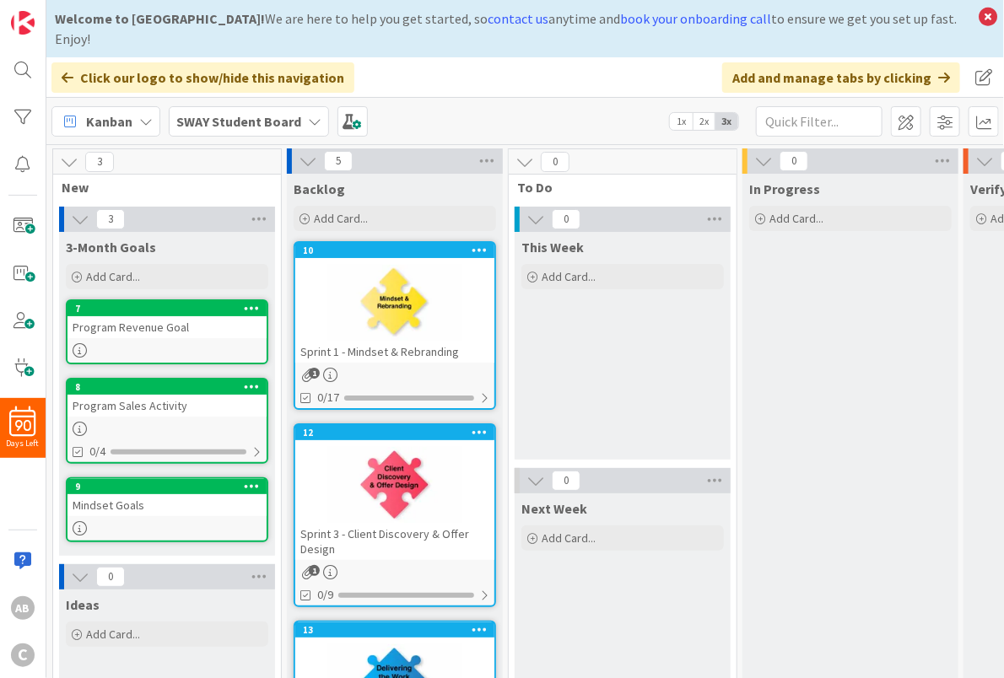
click at [248, 302] on icon at bounding box center [252, 308] width 16 height 12
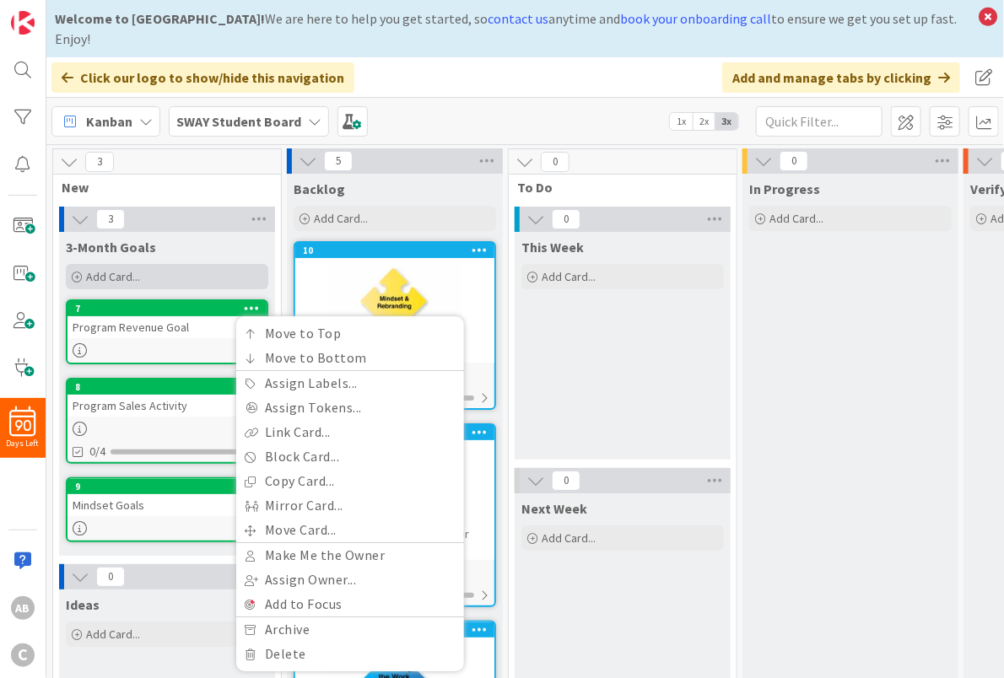
click at [264, 264] on div "Add Card..." at bounding box center [167, 276] width 202 height 25
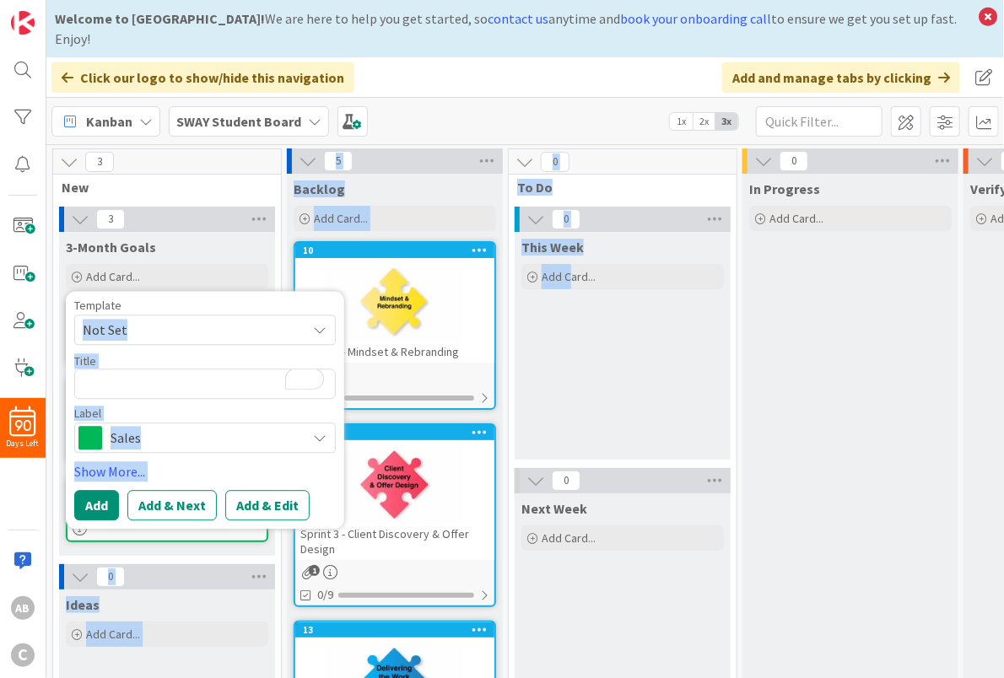
drag, startPoint x: 227, startPoint y: 273, endPoint x: 571, endPoint y: 275, distance: 344.2
click at [571, 275] on div "3 New 3 3-Month Goals Add Card... Template Not Set Title 0 / 128 Label Sales Sh…" at bounding box center [771, 680] width 1443 height 1064
click at [190, 300] on div "Template" at bounding box center [205, 306] width 262 height 12
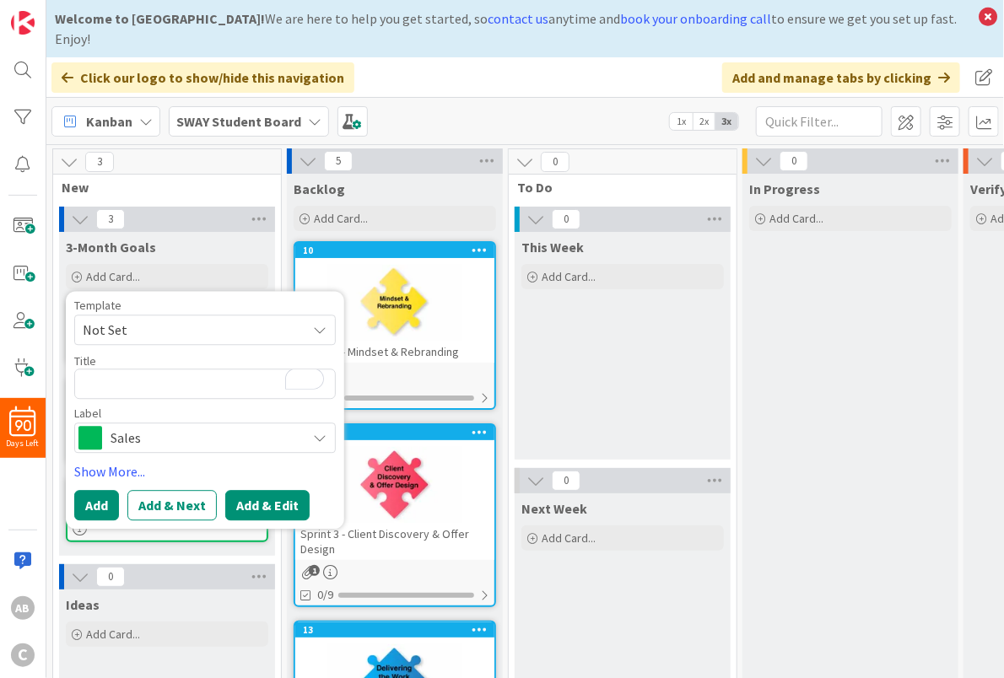
click at [263, 490] on button "Add & Edit" at bounding box center [267, 505] width 84 height 30
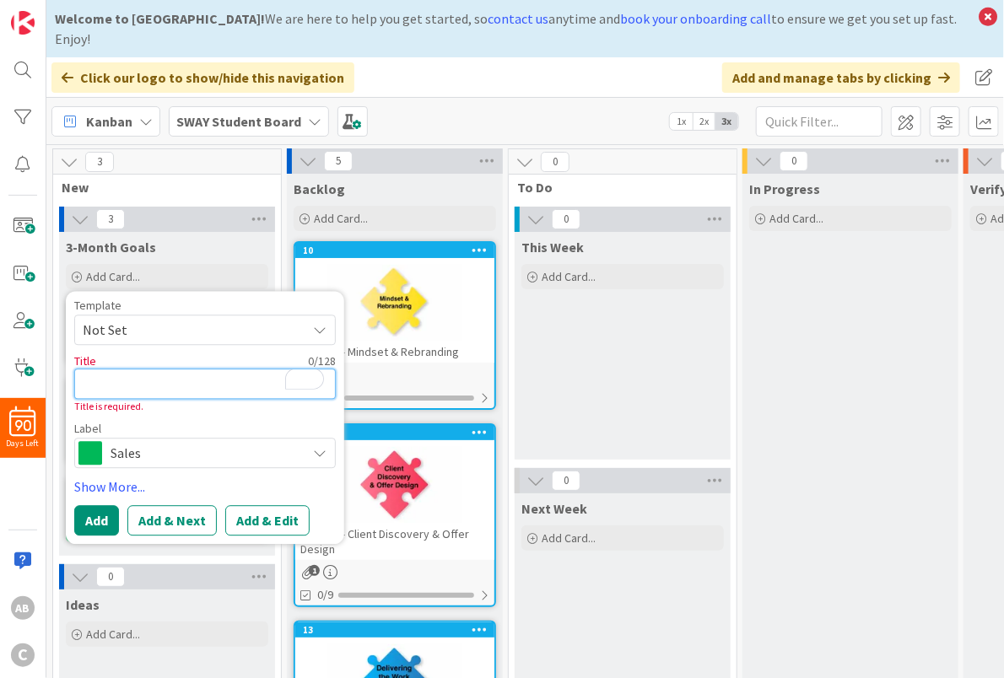
click at [125, 369] on textarea "To enrich screen reader interactions, please activate Accessibility in Grammarl…" at bounding box center [205, 384] width 262 height 30
click at [107, 369] on textarea "To enrich screen reader interactions, please activate Accessibility in Grammarl…" at bounding box center [205, 384] width 262 height 30
type textarea "x"
type textarea "S"
type textarea "x"
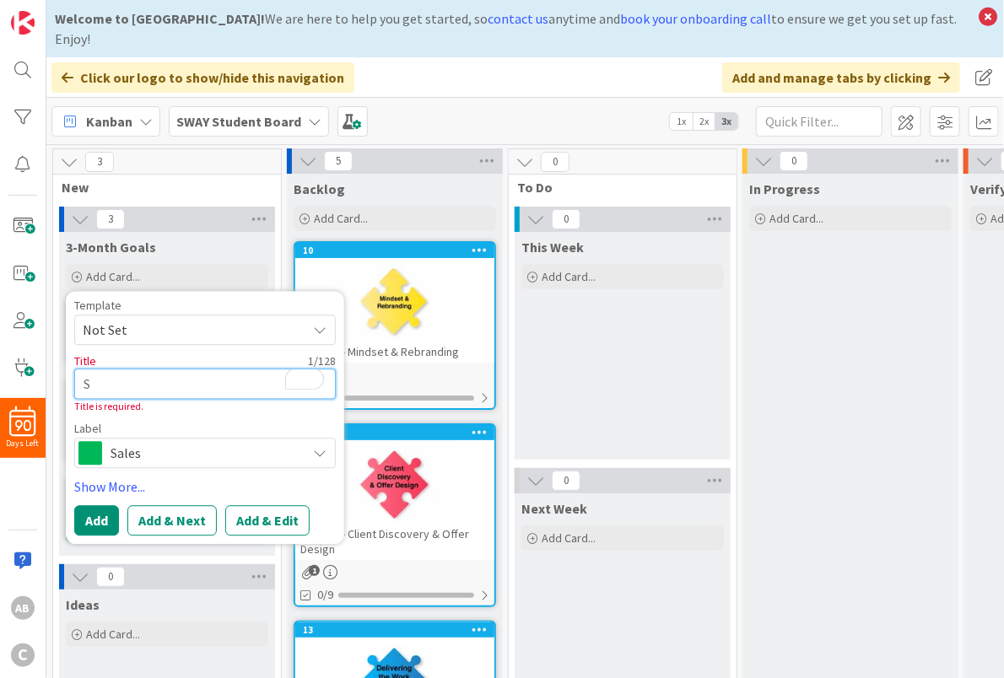
type textarea "Sa"
type textarea "x"
type textarea "[PERSON_NAME]"
type textarea "x"
type textarea "Sale"
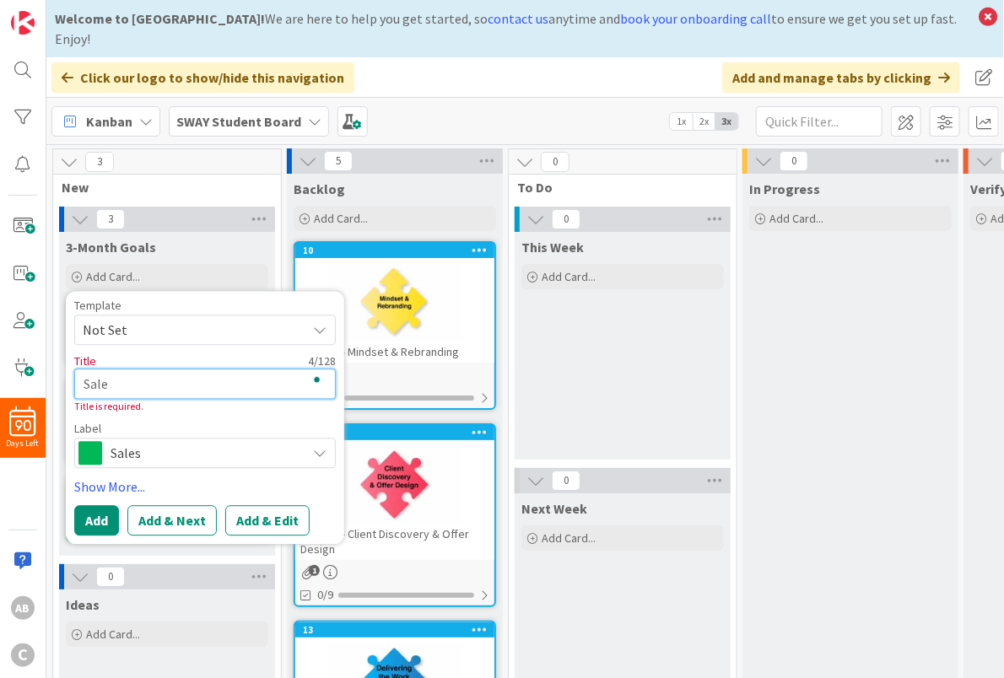
type textarea "x"
type textarea "Sale"
type textarea "x"
type textarea "Sale F"
type textarea "x"
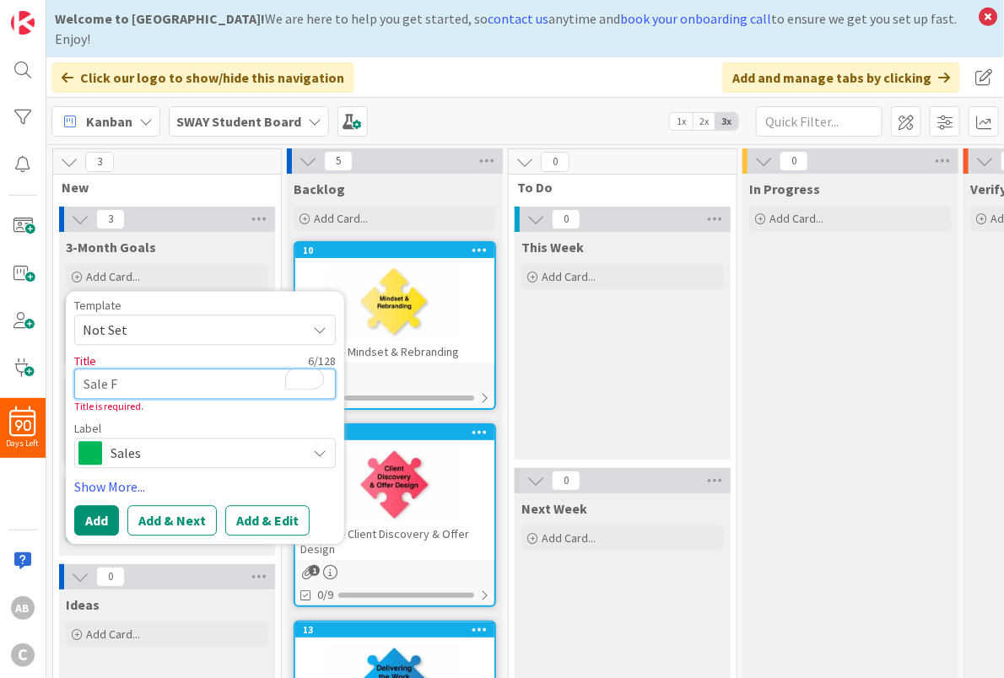
type textarea "Sale Fu"
type textarea "x"
type textarea "Sale Fun"
type textarea "x"
type textarea "Sale Funn"
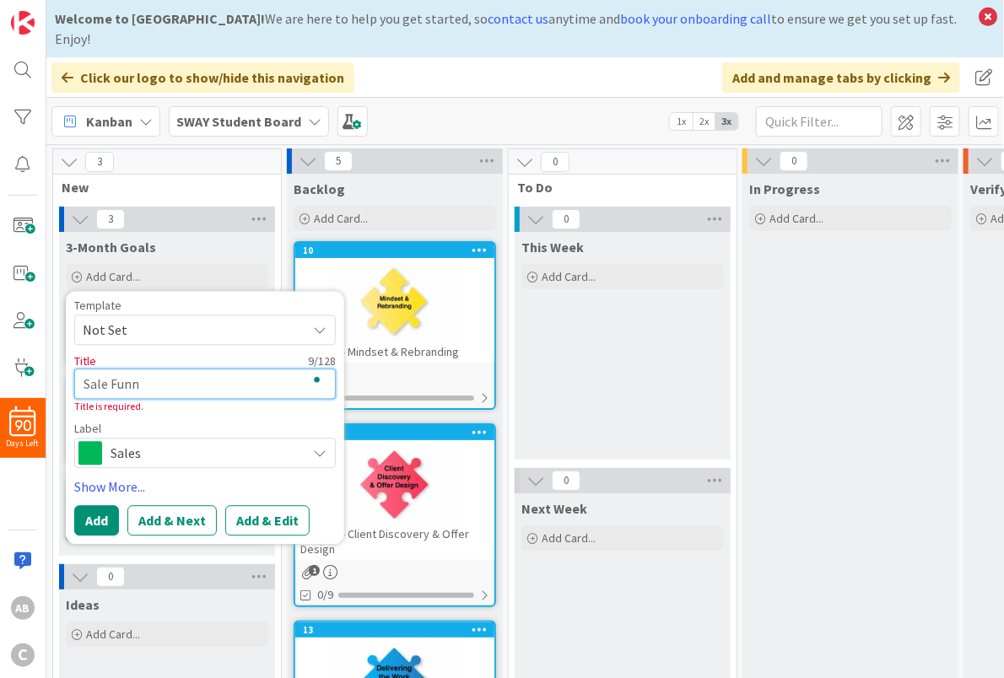
type textarea "x"
type textarea "Sale Funne"
type textarea "x"
type textarea "Sale Funnel"
type textarea "x"
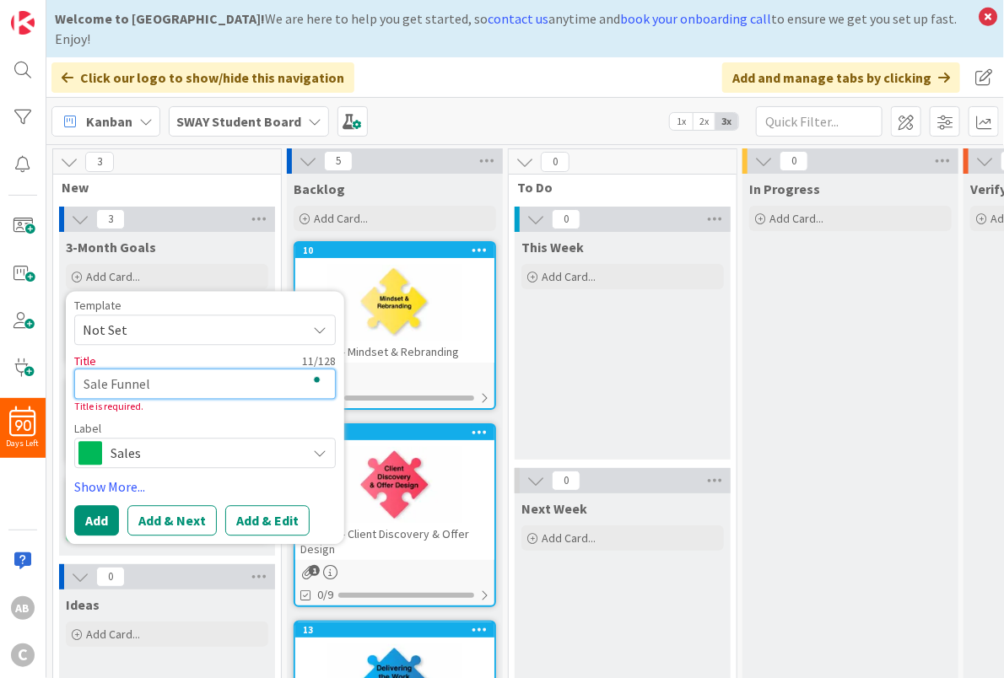
type textarea "Sale Funnel"
type textarea "x"
type textarea "Sale Funnel A"
type textarea "x"
type textarea "Sale Funnel Ad"
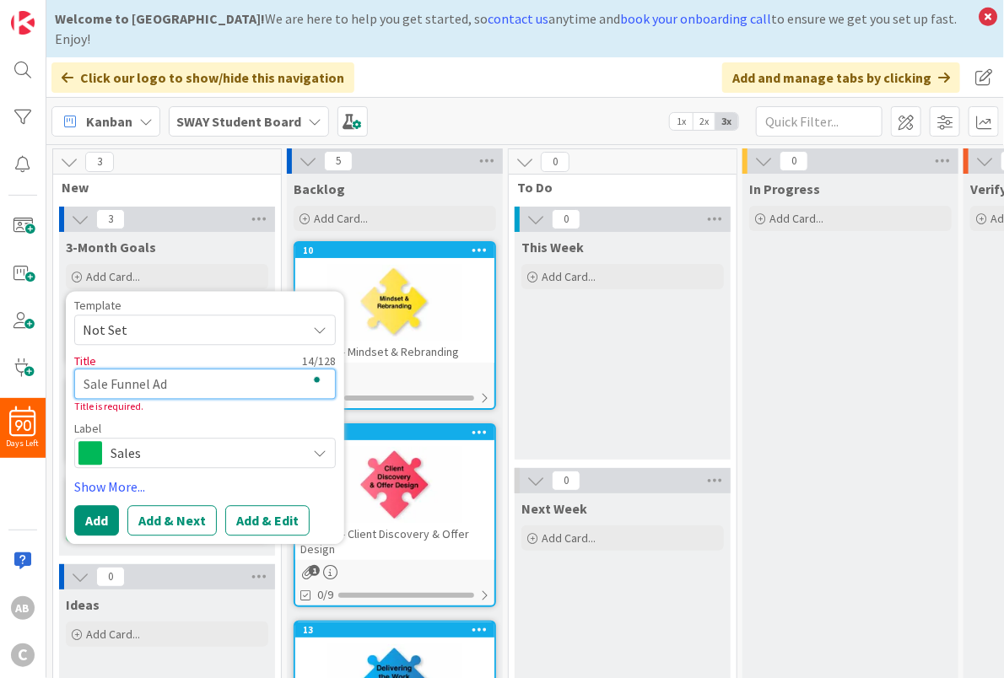
type textarea "x"
type textarea "Sale Funnel Add"
type textarea "x"
type textarea "Sale Funnel Addi"
type textarea "x"
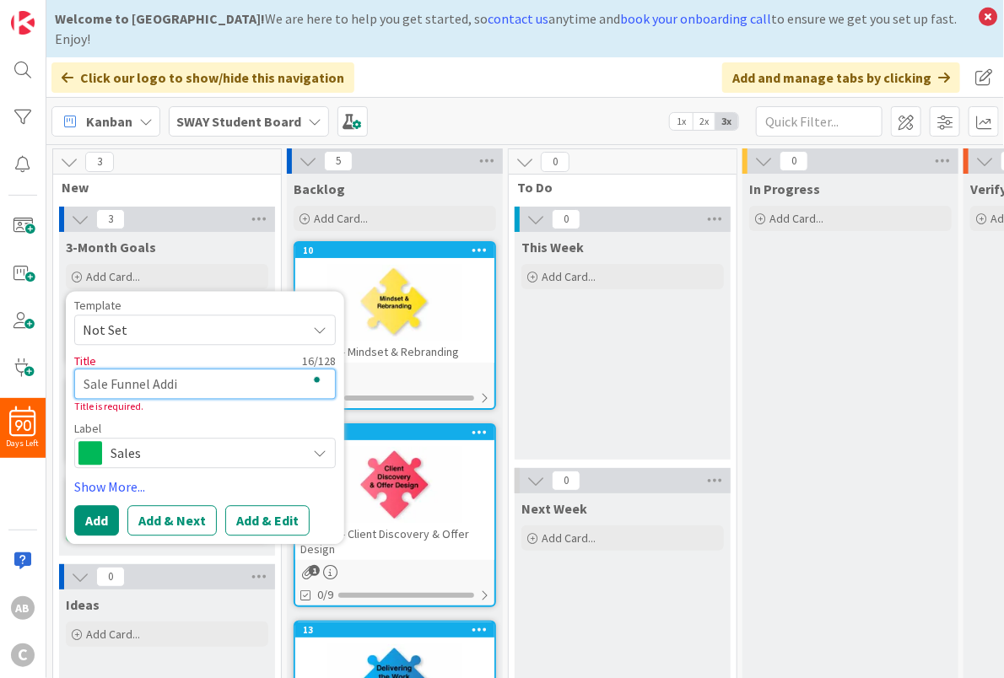
type textarea "Sale Funnel Addit"
type textarea "x"
type textarea "Sale Funnel [PERSON_NAME]"
type textarea "x"
type textarea "Sale Funnel Additio"
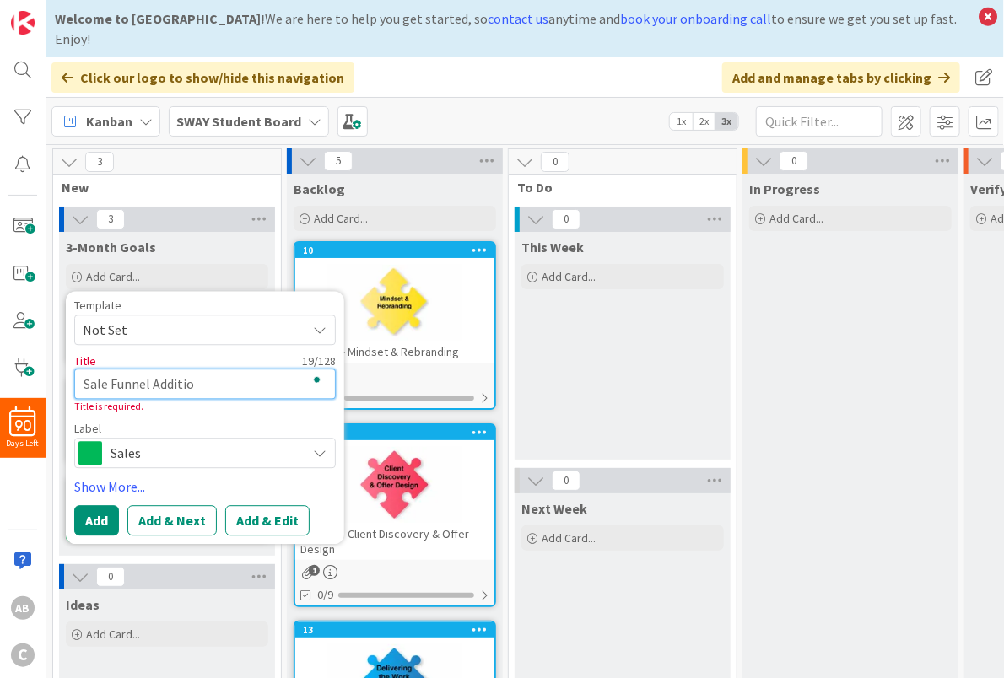
type textarea "x"
type textarea "Sale Funnel Addition"
type textarea "x"
type textarea "Sale Funnel Additiona"
type textarea "x"
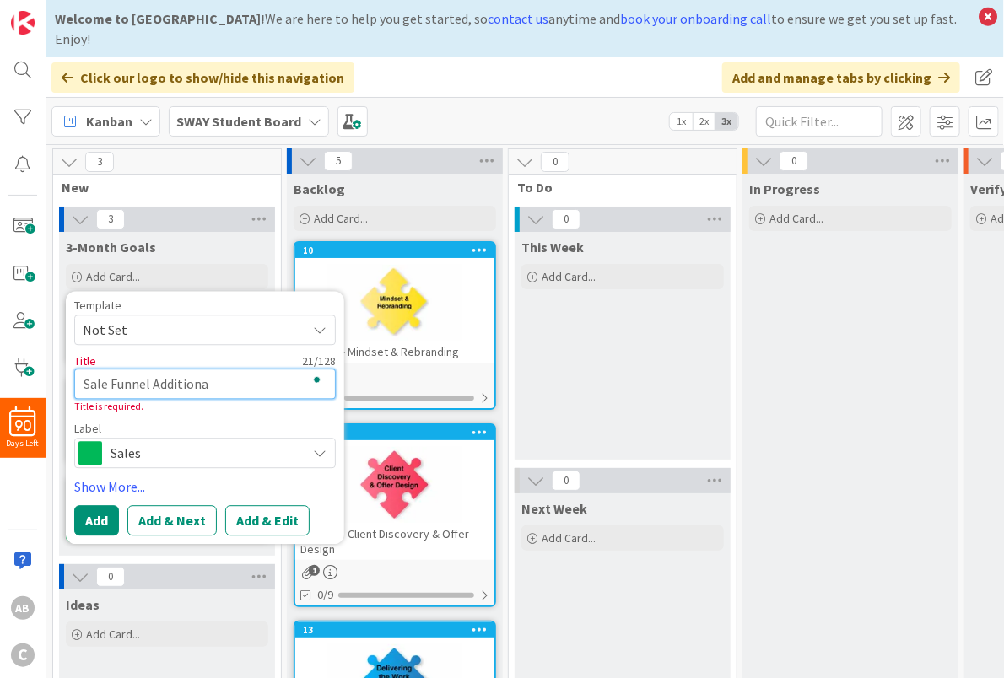
type textarea "Sale Funnel Additional"
type textarea "x"
type textarea "Sale Funnel Additional"
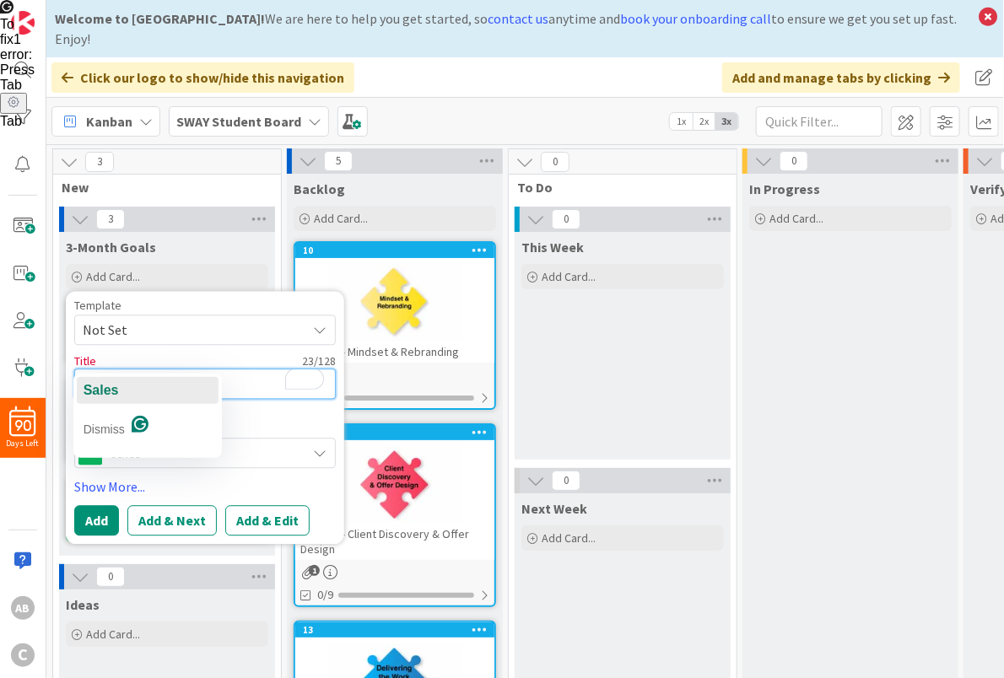
click at [100, 384] on span "Sales" at bounding box center [101, 390] width 35 height 14
type textarea "x"
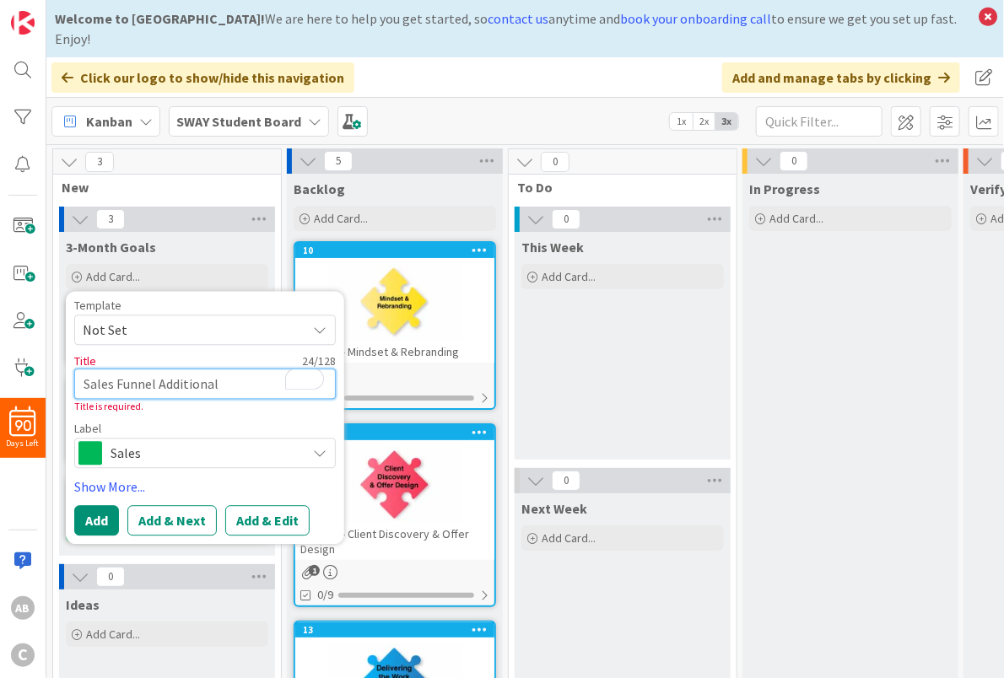
type textarea "Sales Funnel Additional"
click at [212, 423] on div "Label" at bounding box center [205, 429] width 262 height 12
click at [97, 505] on button "Add" at bounding box center [96, 520] width 45 height 30
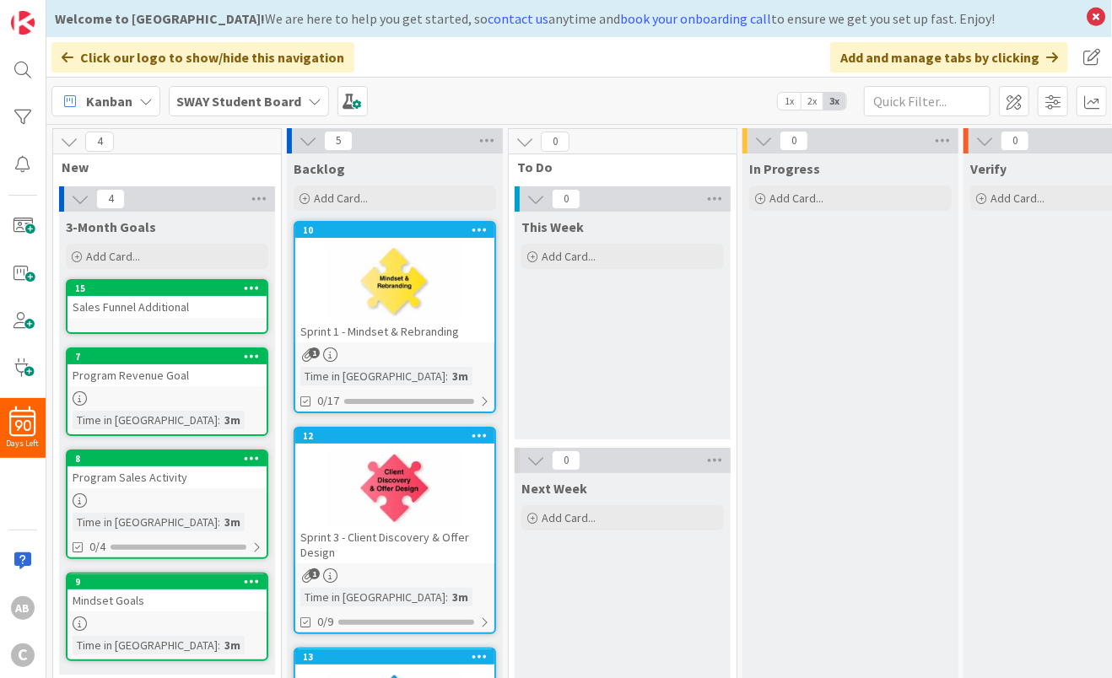
click at [132, 387] on link "7 Move to Top Move to Bottom Assign Labels... Assign Tokens... Link Card... Blo…" at bounding box center [167, 392] width 202 height 89
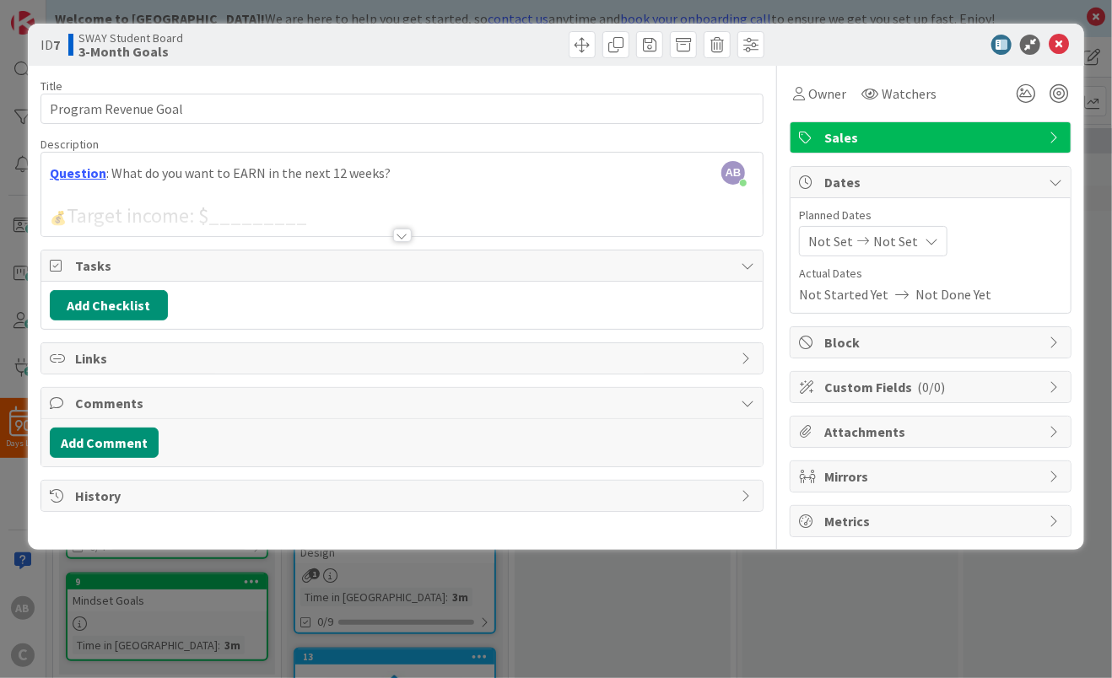
click at [215, 212] on div at bounding box center [401, 214] width 721 height 43
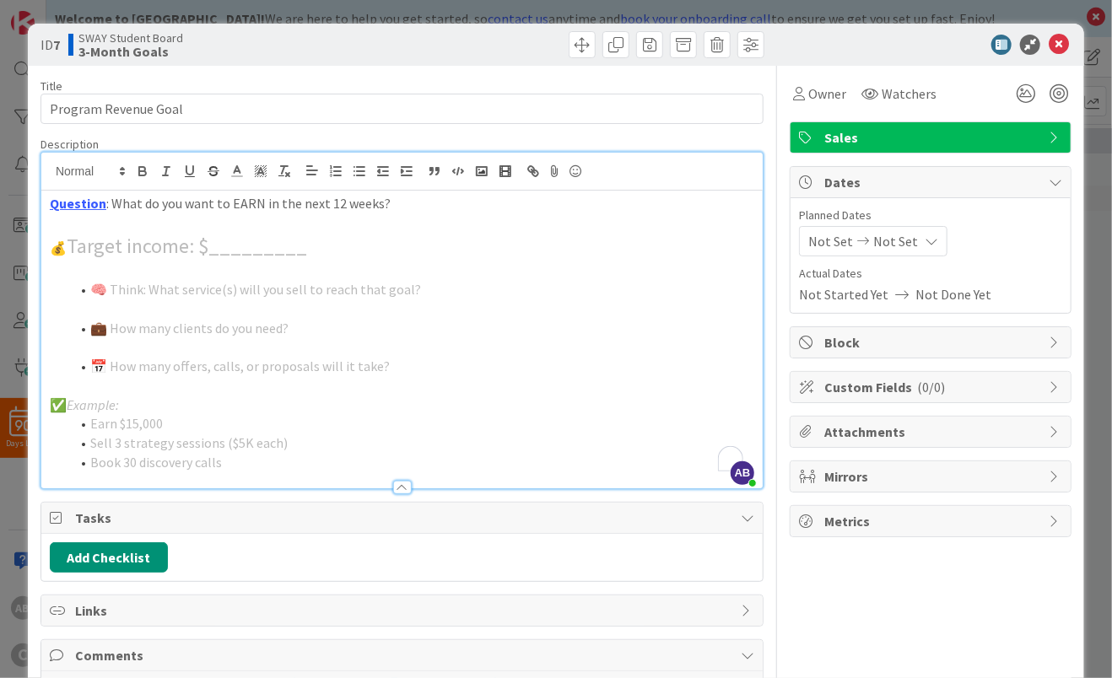
click at [236, 227] on p "To enrich screen reader interactions, please activate Accessibility in Grammarl…" at bounding box center [402, 222] width 705 height 19
click at [236, 242] on span "Target income: $_________" at bounding box center [187, 246] width 240 height 26
click at [375, 250] on p "💰 Target income: $___20000______" at bounding box center [402, 246] width 705 height 29
click at [3, 40] on div "ID 7 SWAY Student Board 3-Month Goals Title 21 / 128 Program Revenue Goal Descr…" at bounding box center [556, 339] width 1112 height 678
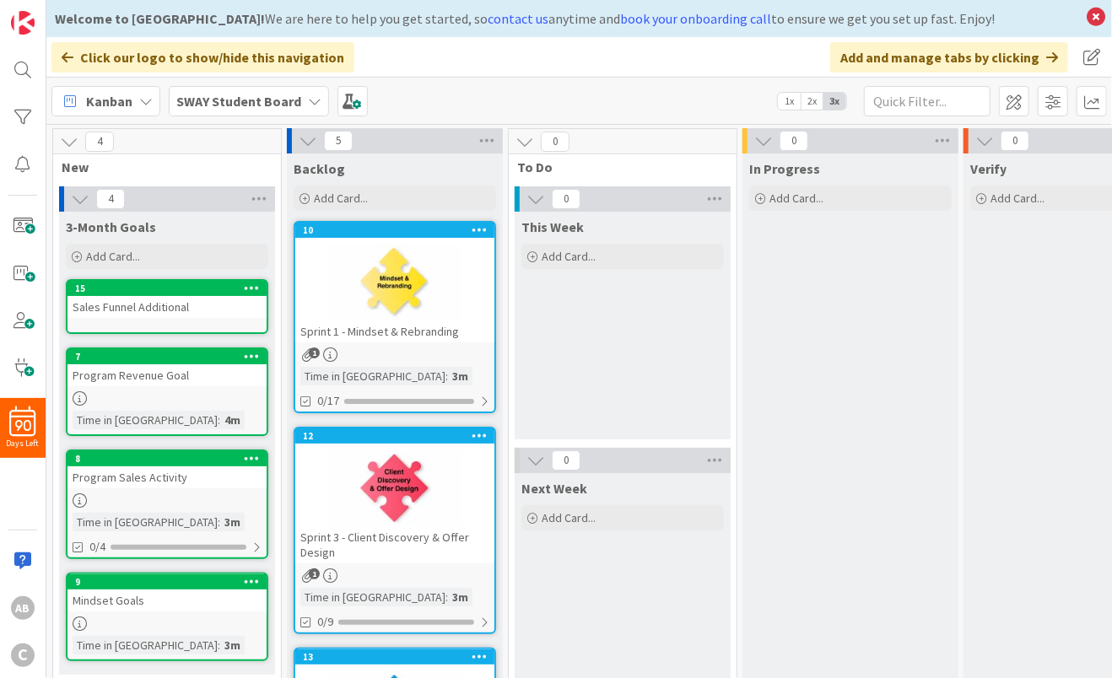
scroll to position [197, 0]
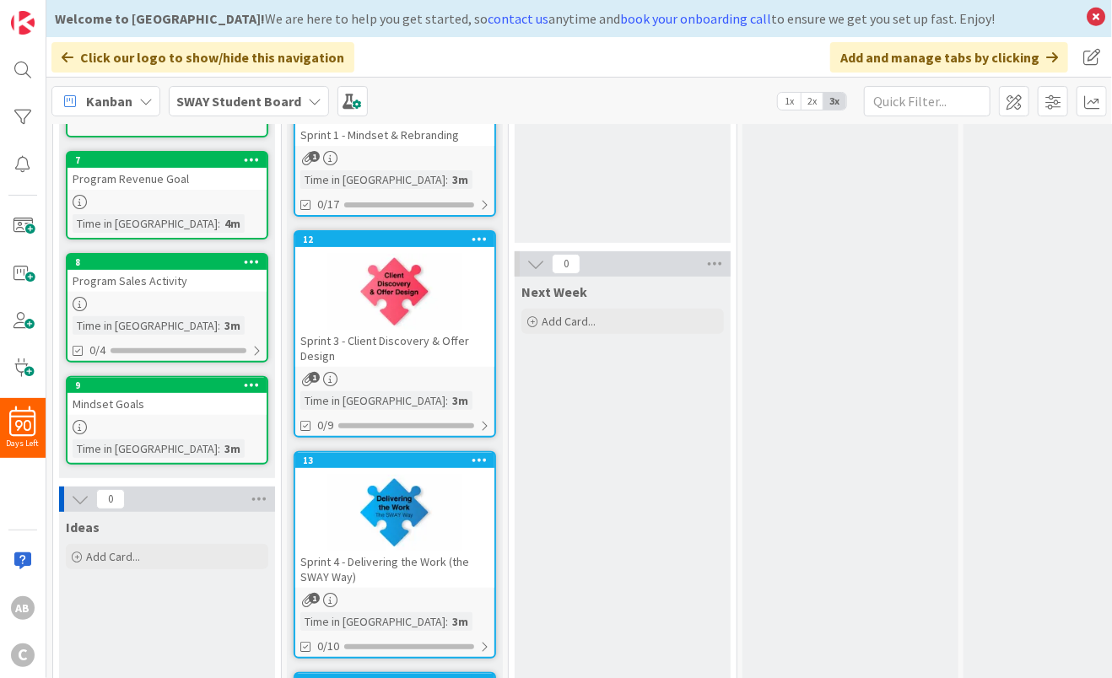
click at [127, 195] on div at bounding box center [166, 202] width 199 height 14
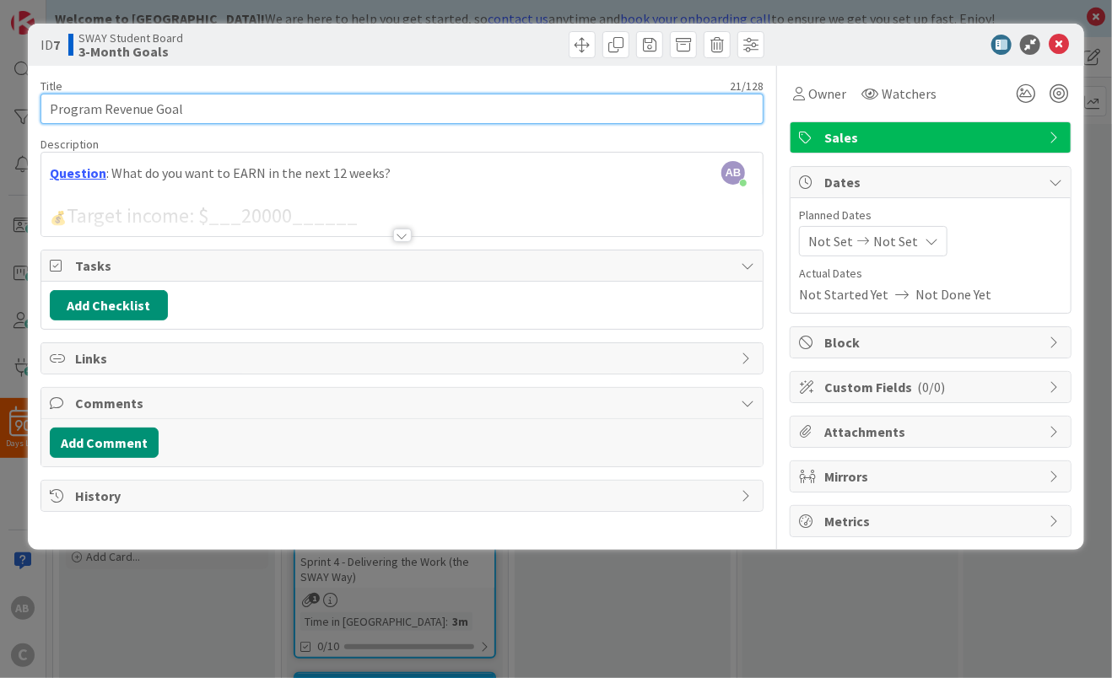
click at [210, 100] on input "Program Revenue Goal" at bounding box center [401, 109] width 723 height 30
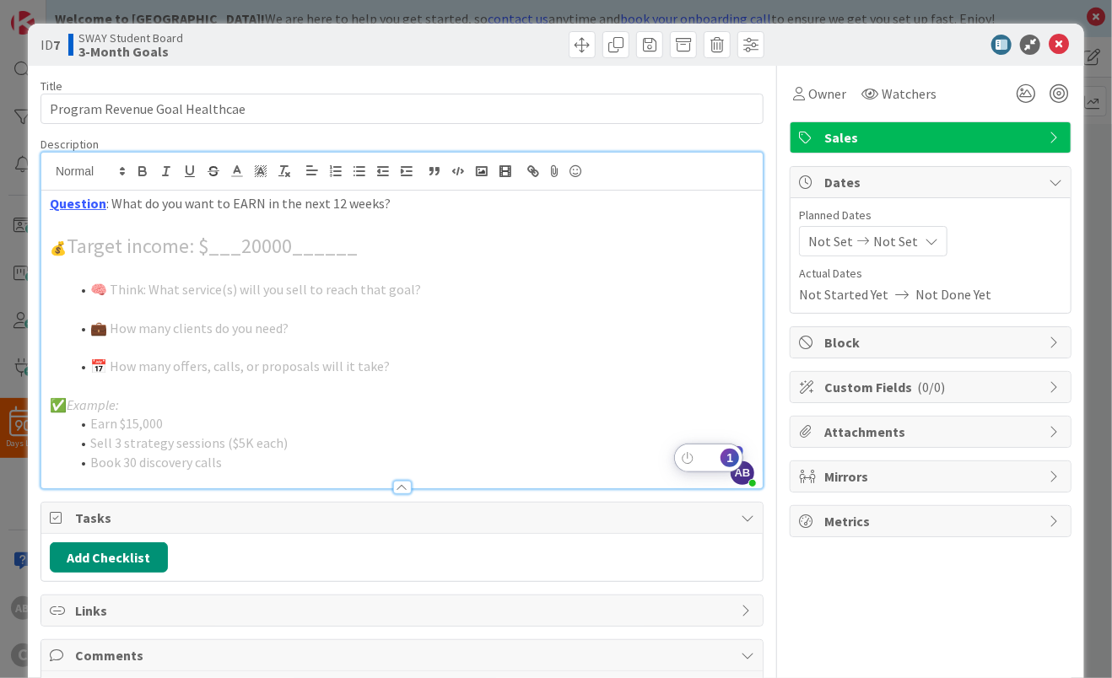
click at [722, 424] on li "Earn $15,000" at bounding box center [412, 423] width 684 height 19
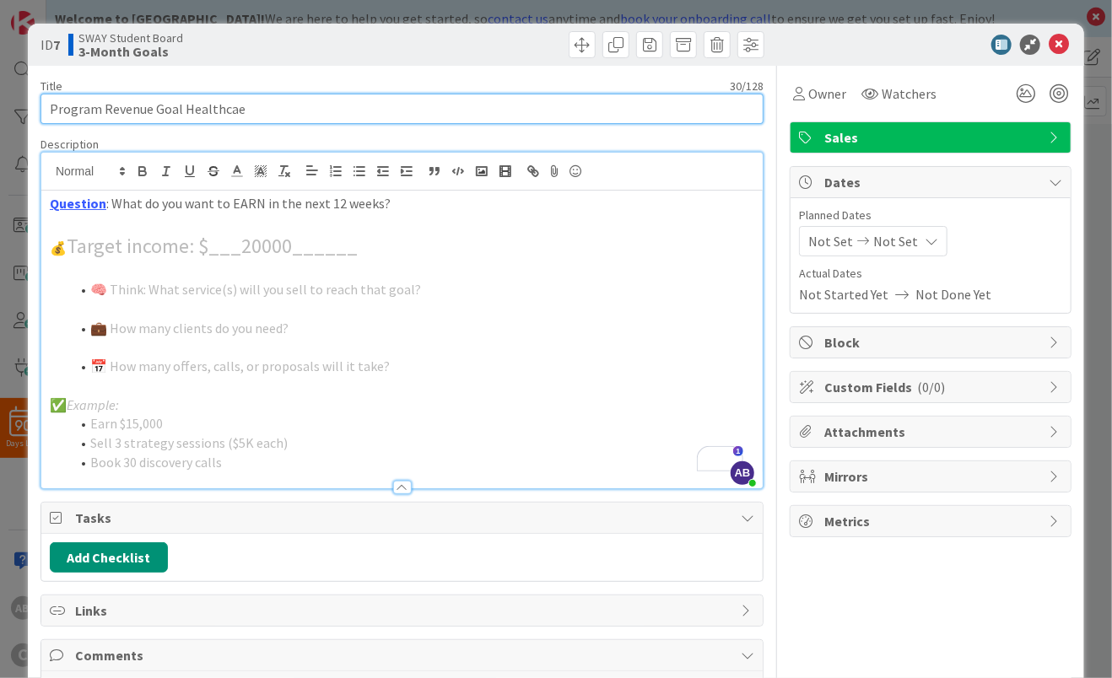
click at [229, 104] on input "Program Revenue Goal Healthcae" at bounding box center [401, 109] width 723 height 30
click at [278, 106] on input "Program Revenue Goal Healthcare" at bounding box center [401, 109] width 723 height 30
type input "Program Revenue Goal Healthcare Improvements"
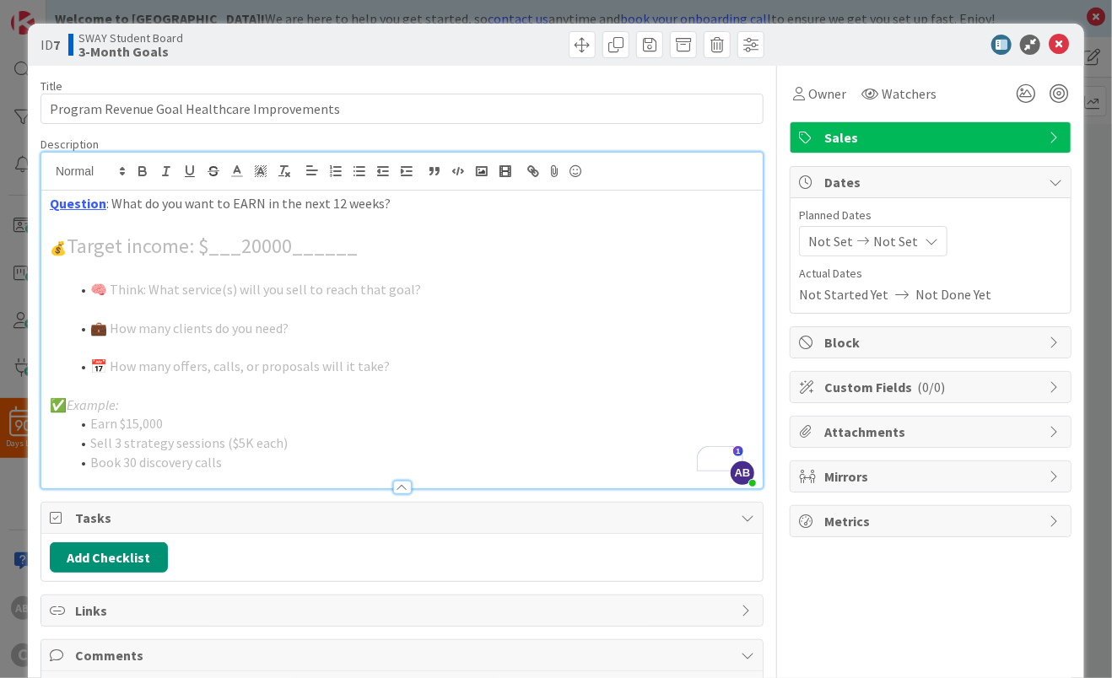
click at [832, 237] on span "Not Set" at bounding box center [830, 241] width 45 height 20
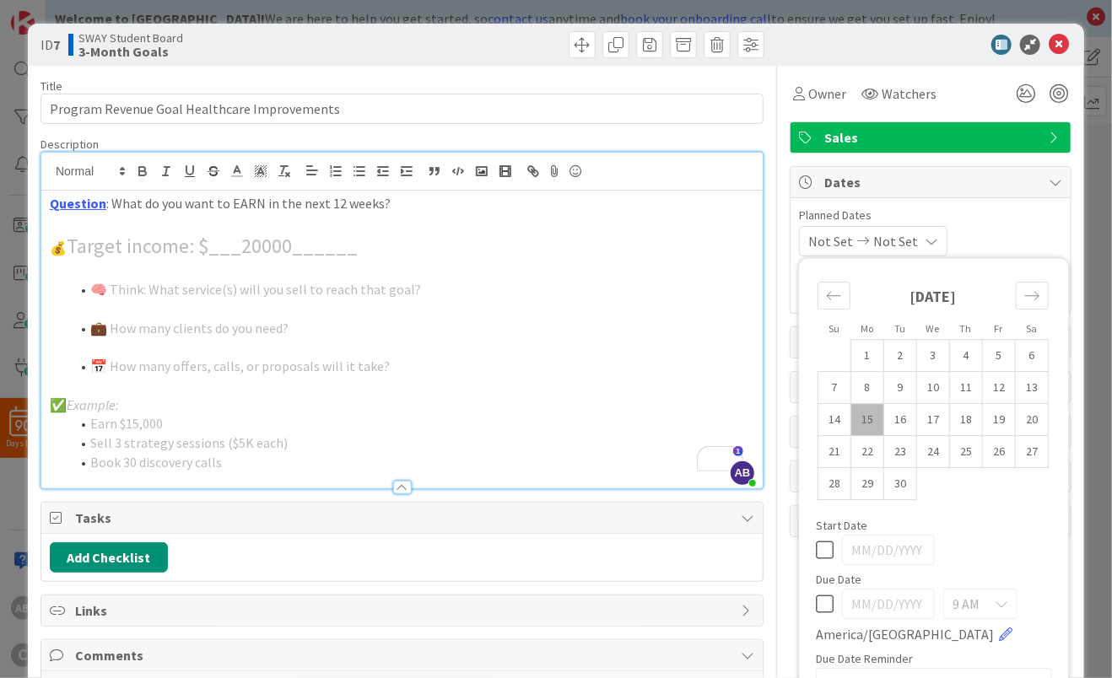
click at [854, 413] on td "15" at bounding box center [867, 420] width 33 height 32
type input "[DATE]"
click at [922, 448] on td "24" at bounding box center [933, 452] width 33 height 32
type input "[DATE]"
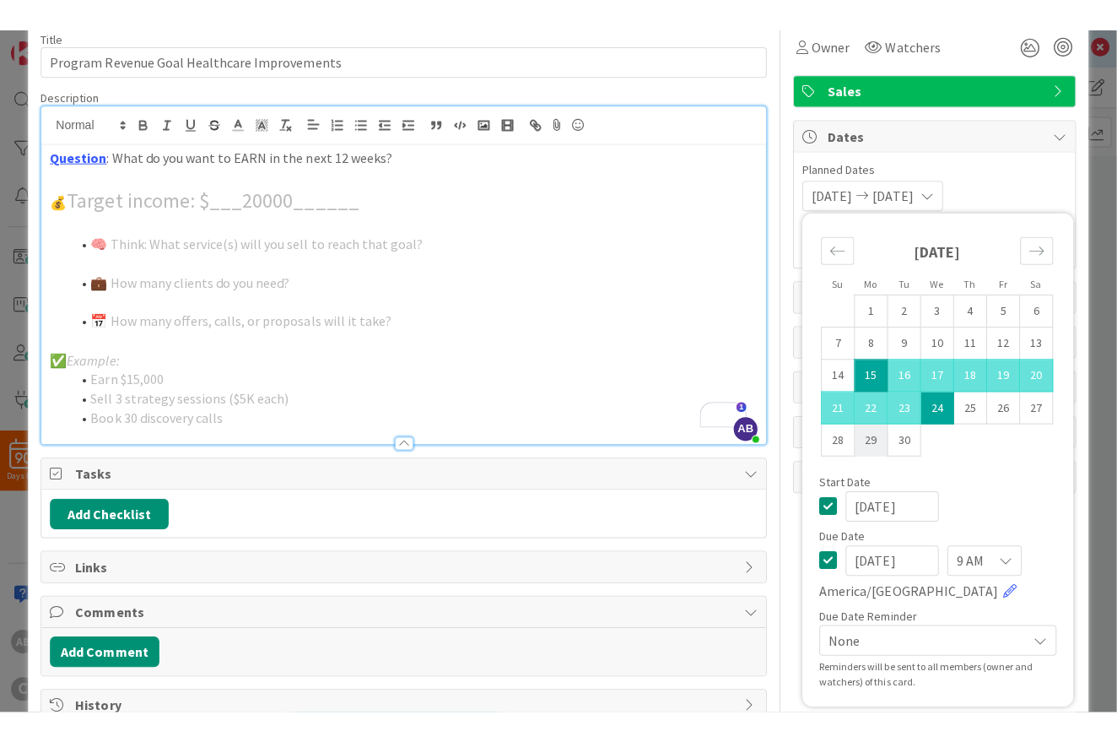
scroll to position [117, 0]
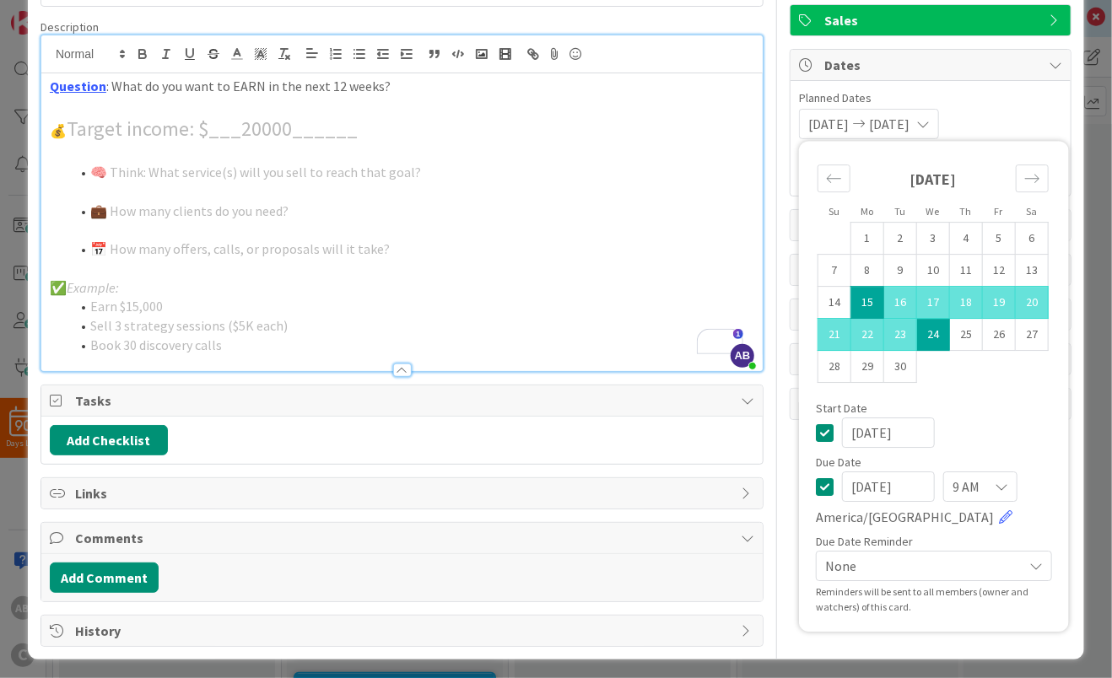
click at [848, 565] on span "None" at bounding box center [919, 566] width 189 height 24
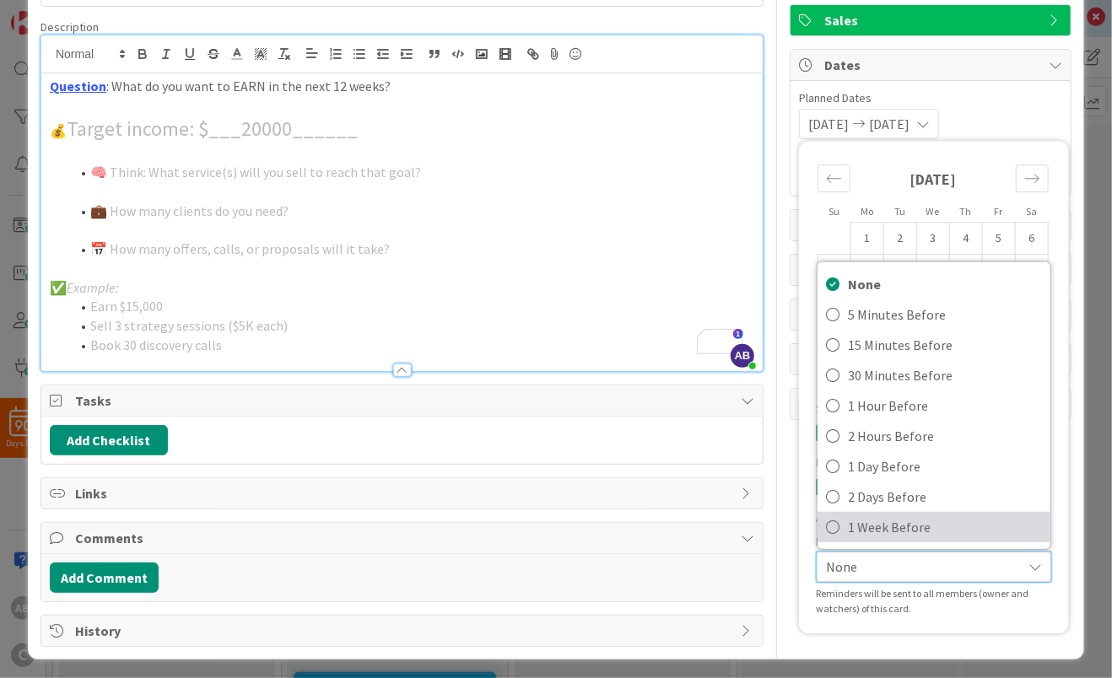
click at [826, 521] on icon at bounding box center [832, 527] width 13 height 25
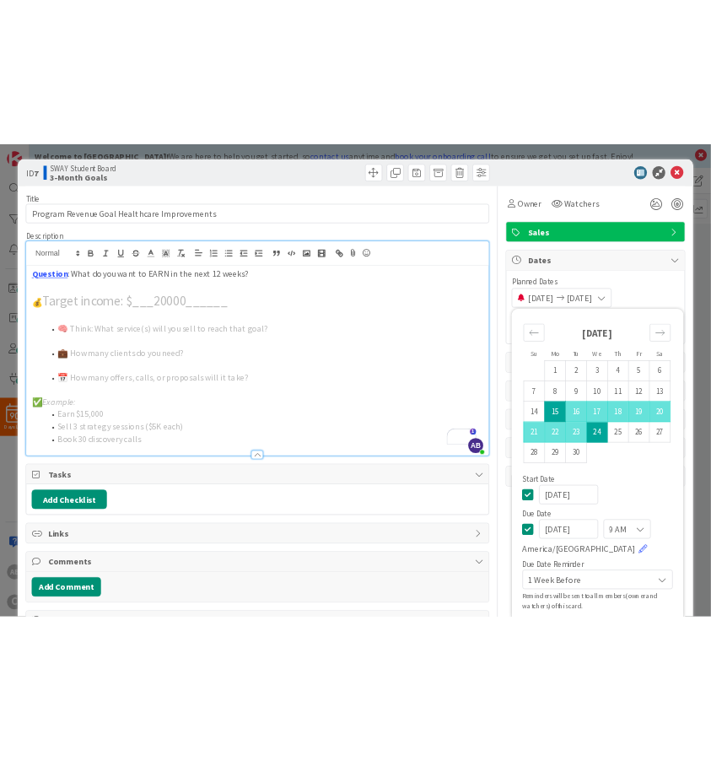
scroll to position [197, 0]
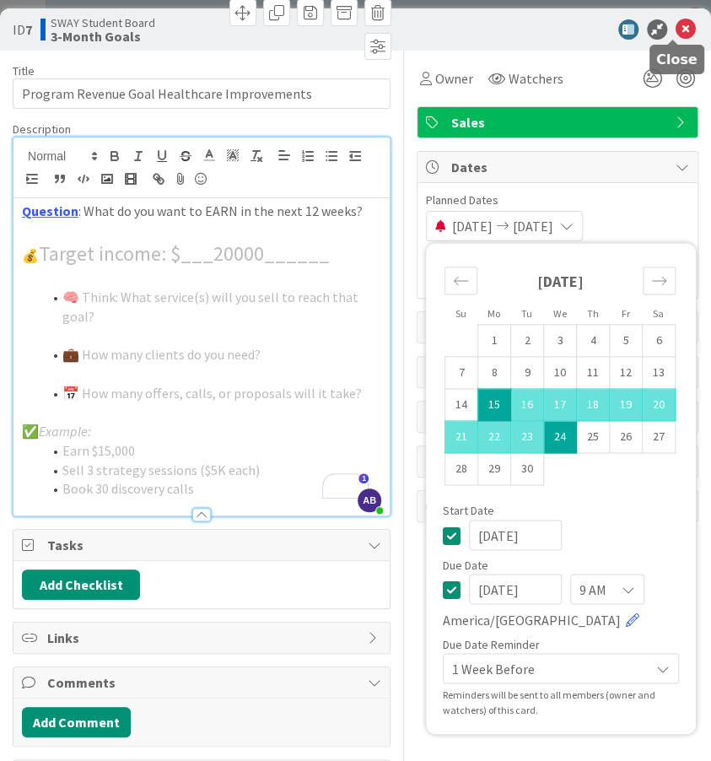
click at [676, 29] on icon at bounding box center [686, 29] width 20 height 20
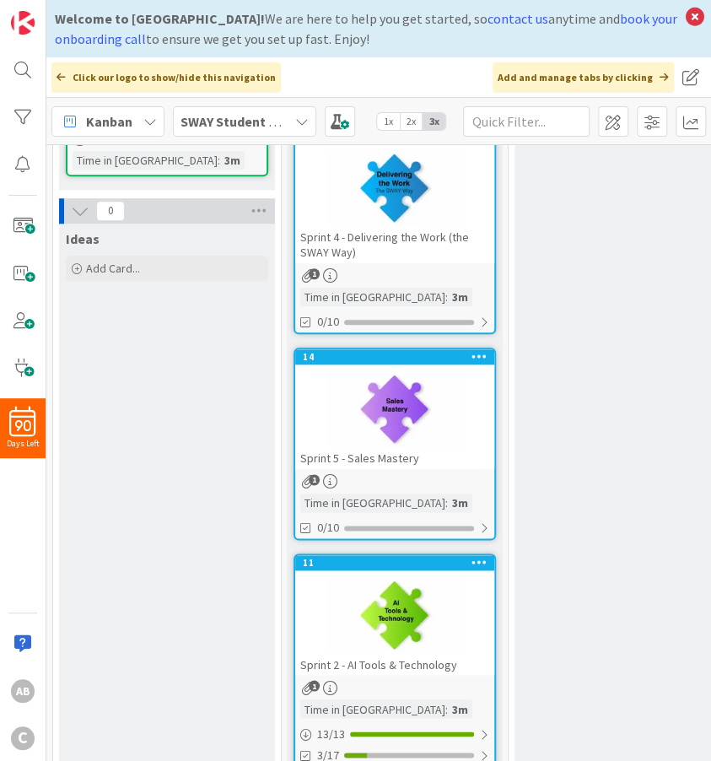
scroll to position [576, 0]
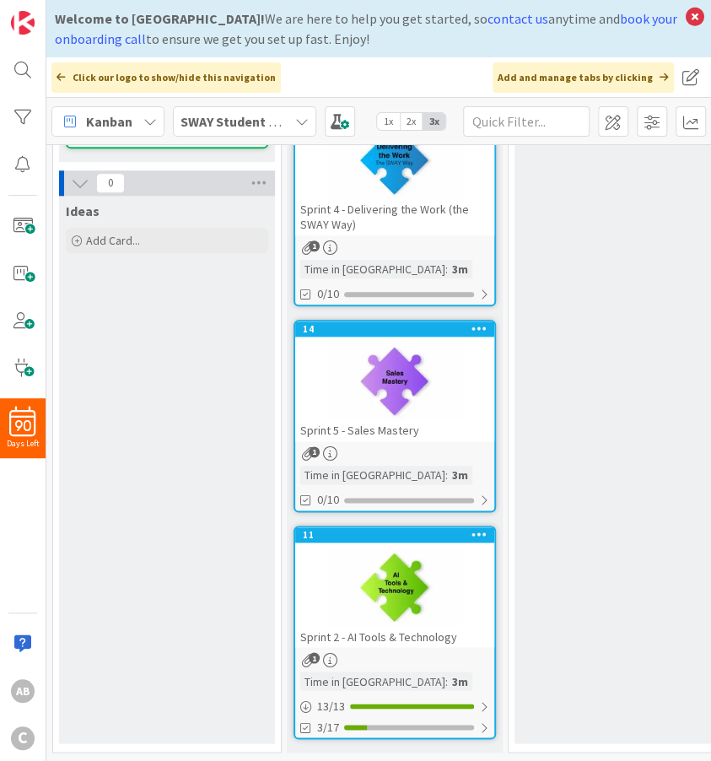
click at [412, 121] on span "2x" at bounding box center [411, 121] width 23 height 17
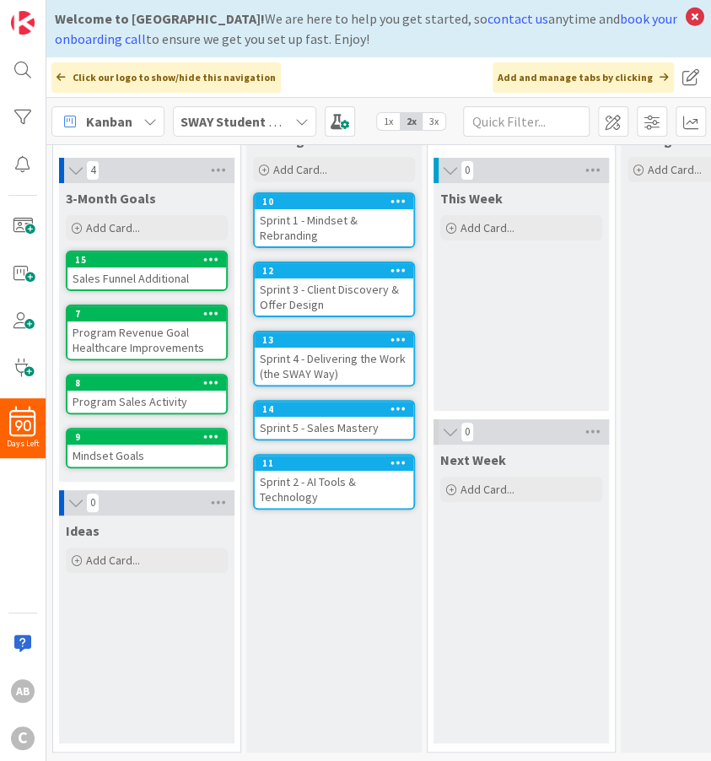
scroll to position [57, 0]
click at [387, 123] on span "1x" at bounding box center [388, 121] width 23 height 17
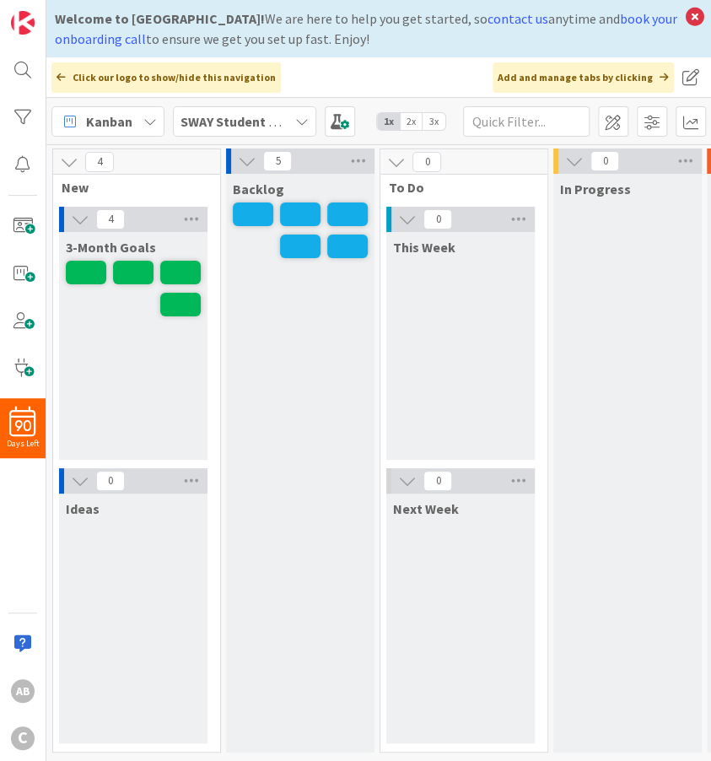
scroll to position [4, 0]
click at [412, 119] on span "2x" at bounding box center [411, 121] width 23 height 17
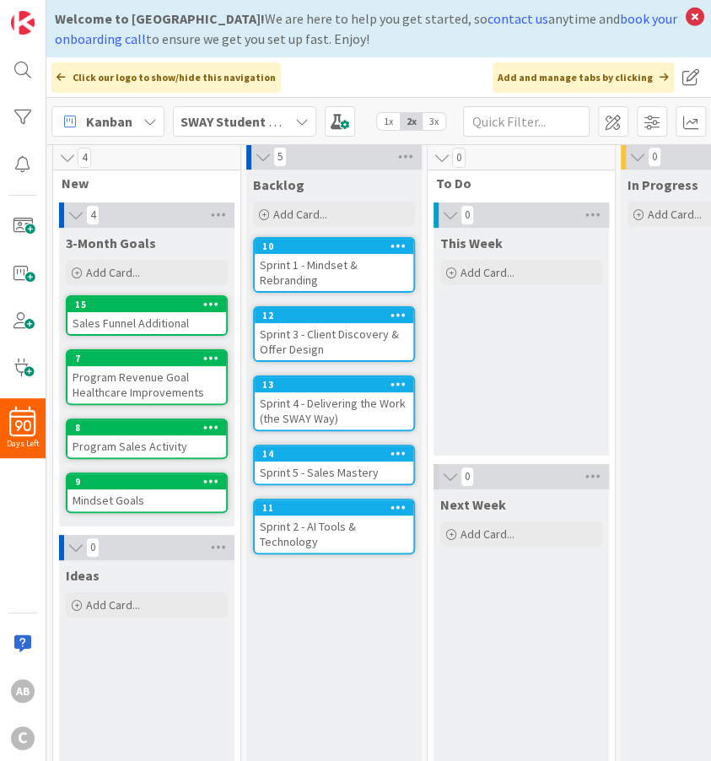
scroll to position [57, 0]
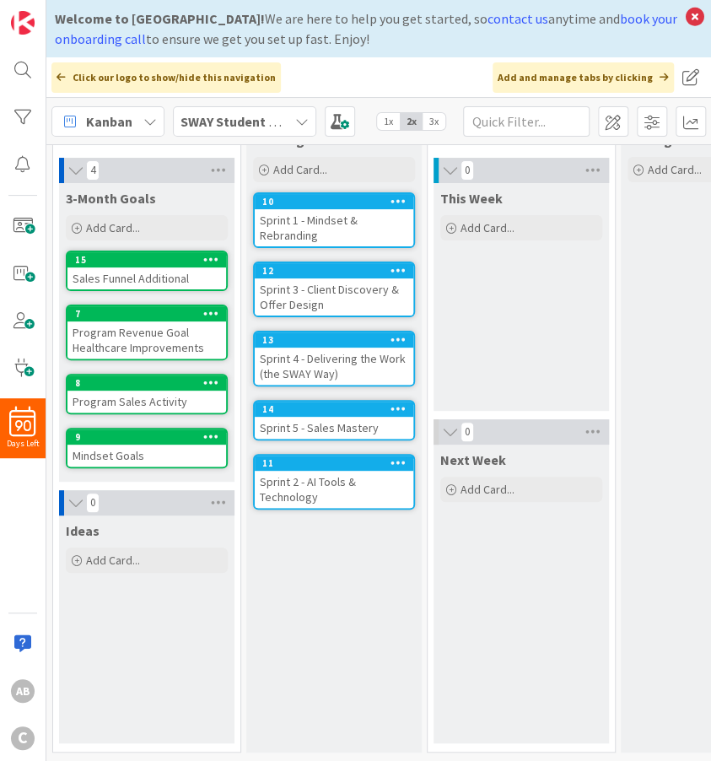
click at [301, 118] on icon at bounding box center [301, 121] width 13 height 13
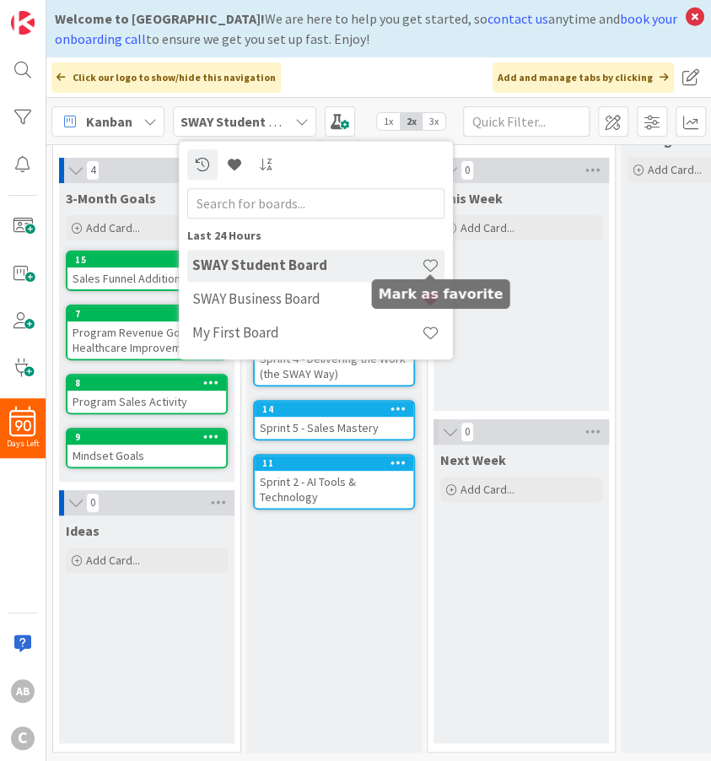
click at [431, 261] on span at bounding box center [431, 265] width 18 height 18
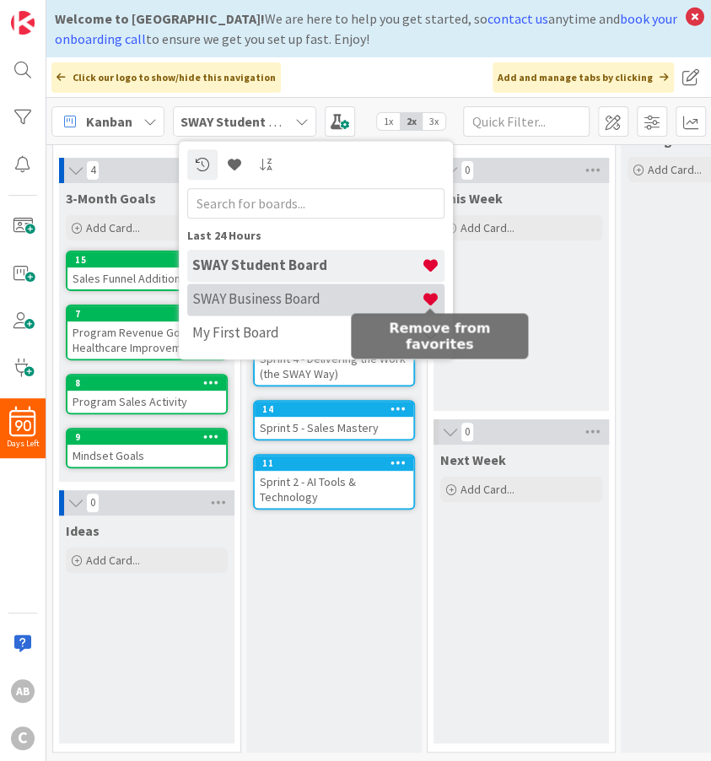
click at [429, 295] on span at bounding box center [431, 299] width 18 height 18
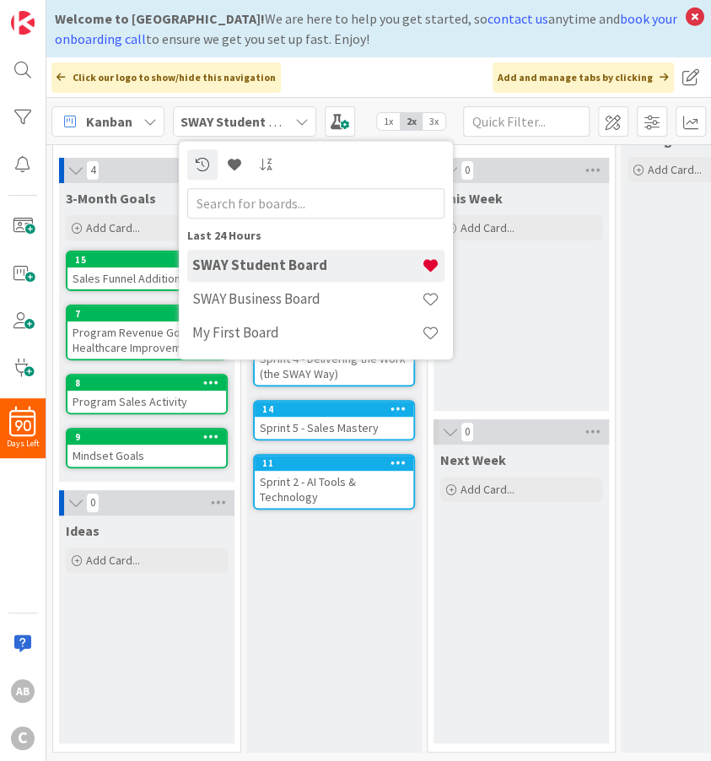
click at [382, 71] on div "Click our logo to show/hide this navigation Add and manage tabs by clicking" at bounding box center [378, 77] width 665 height 40
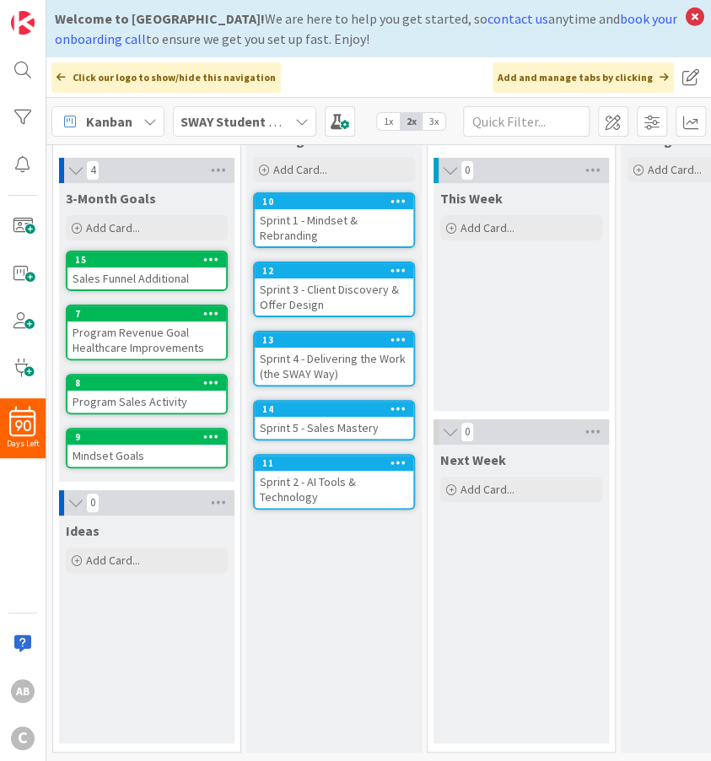
click at [302, 479] on div "Sprint 2 - AI Tools & Technology" at bounding box center [334, 489] width 159 height 37
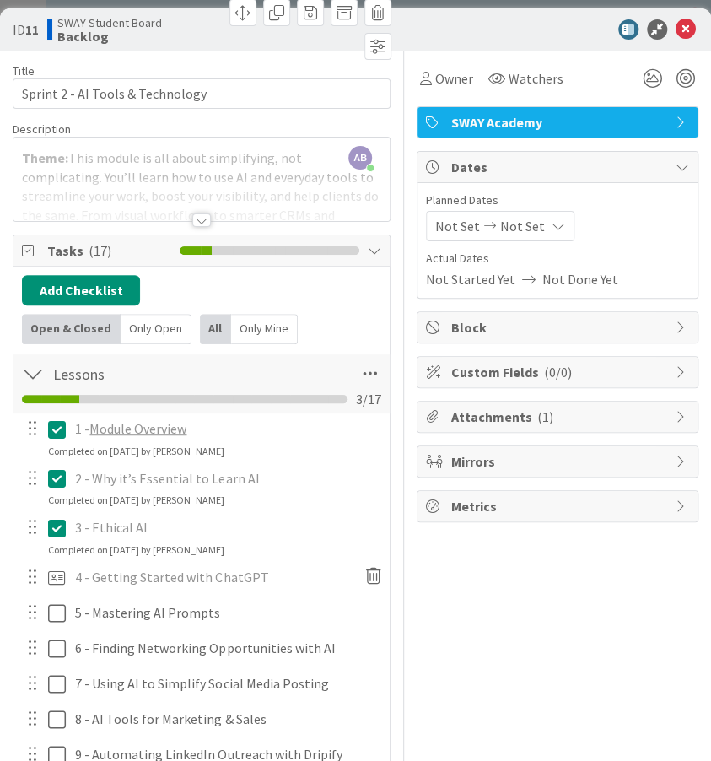
click at [368, 251] on icon at bounding box center [374, 250] width 13 height 13
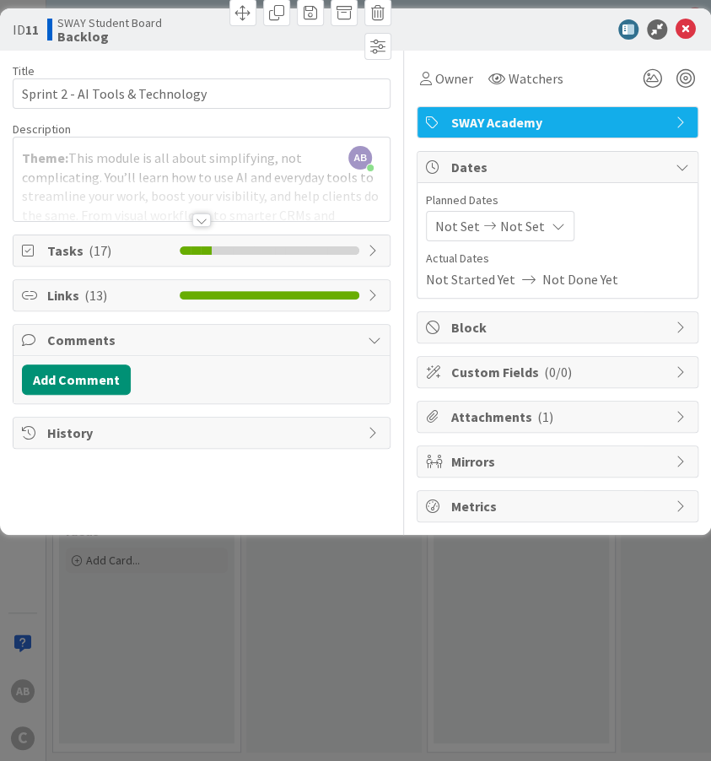
click at [368, 247] on icon at bounding box center [374, 250] width 13 height 13
